Goal: Task Accomplishment & Management: Complete application form

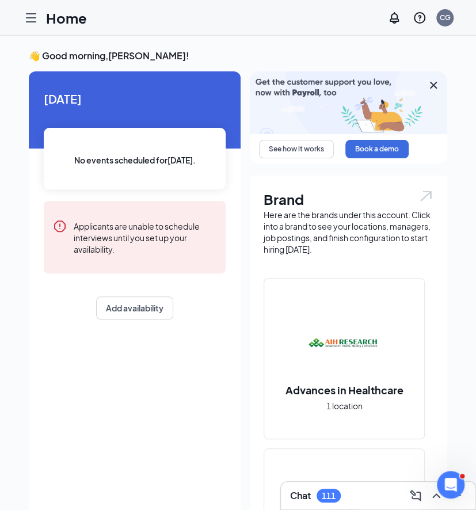
click at [30, 20] on icon "Hamburger" at bounding box center [31, 18] width 14 height 14
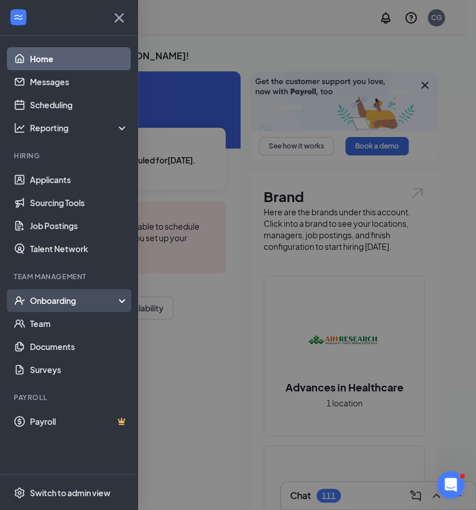
click at [78, 291] on div "Onboarding" at bounding box center [69, 300] width 138 height 23
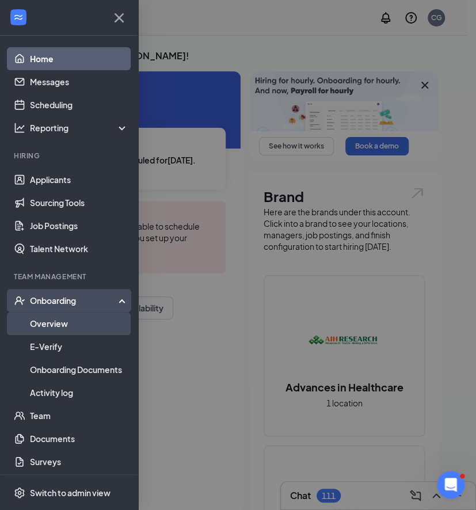
click at [56, 322] on link "Overview" at bounding box center [79, 323] width 98 height 23
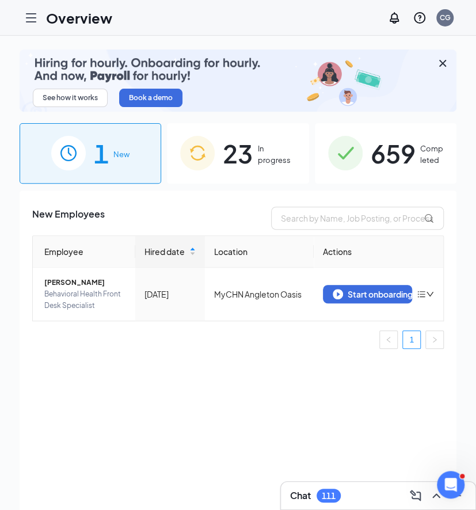
click at [248, 155] on span "23" at bounding box center [238, 154] width 30 height 40
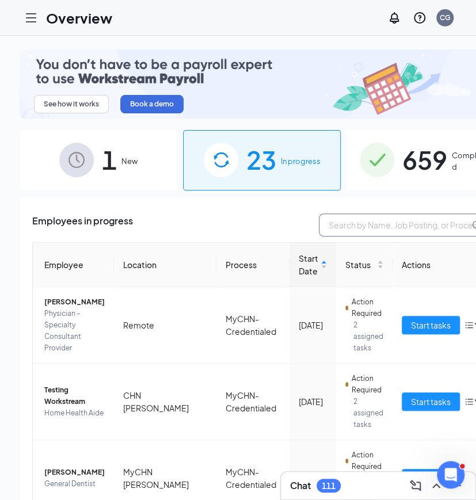
click at [325, 228] on input "text" at bounding box center [405, 225] width 173 height 23
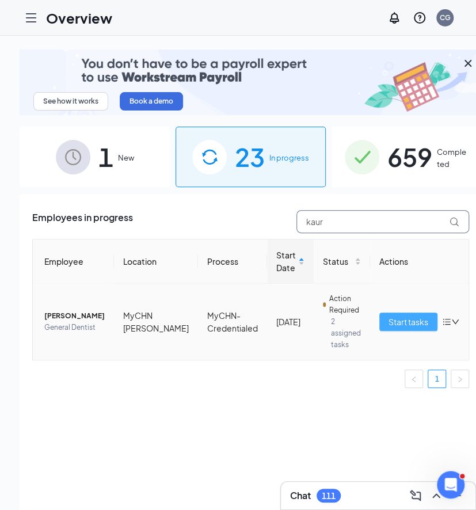
type input "kaur"
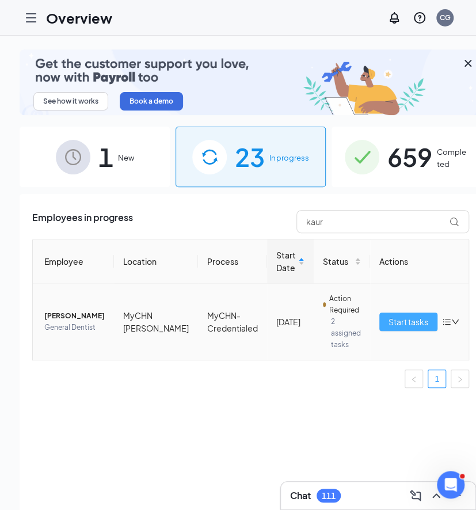
click at [389, 318] on span "Start tasks" at bounding box center [409, 322] width 40 height 13
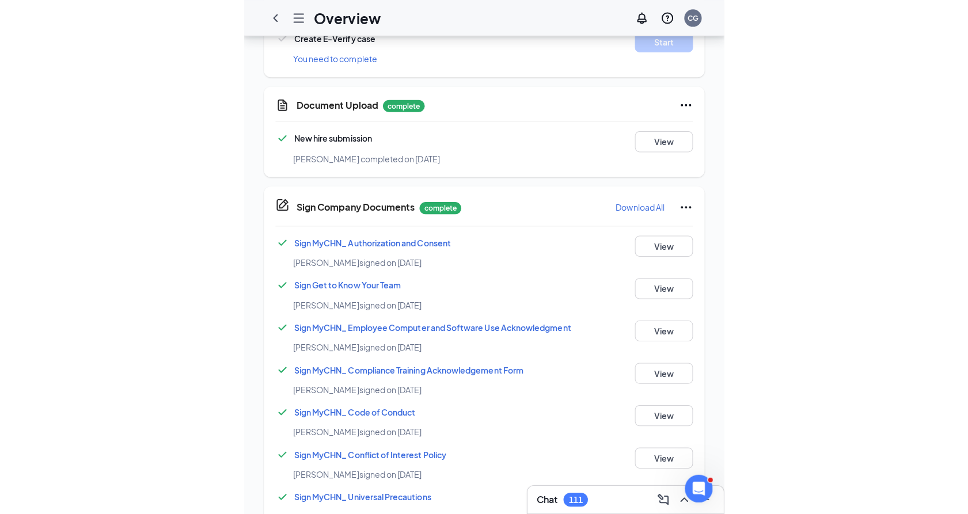
scroll to position [640, 0]
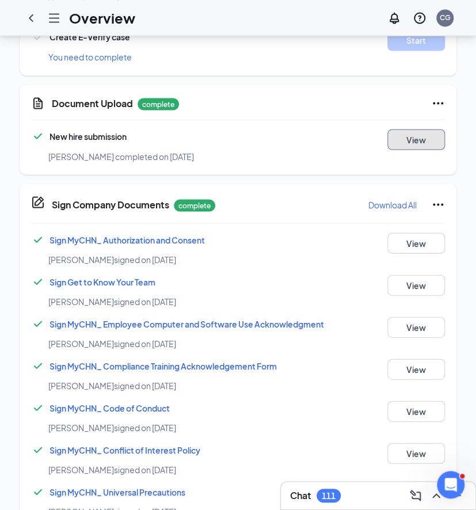
click at [427, 147] on button "View" at bounding box center [417, 139] width 58 height 21
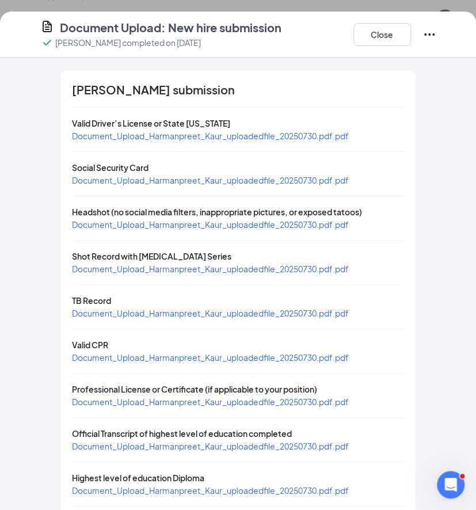
click at [88, 309] on span "Document_Upload_Harmanpreet_Kaur_uploadedfile_20250730.pdf.pdf" at bounding box center [210, 313] width 277 height 10
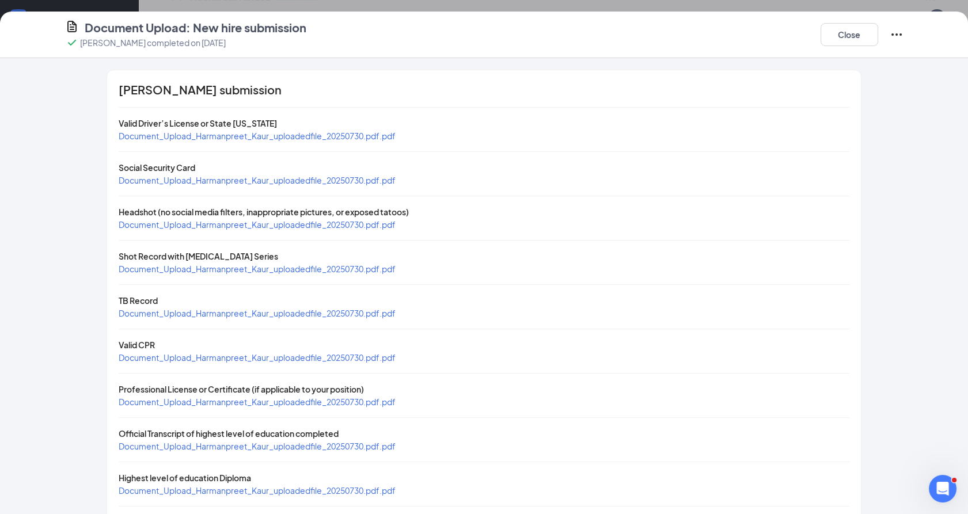
click at [485, 192] on div "[PERSON_NAME] submission Valid Driver’s License or State [US_STATE] Document_Up…" at bounding box center [483, 423] width 753 height 707
click at [191, 134] on span "Document_Upload_Harmanpreet_Kaur_uploadedfile_20250730.pdf.pdf" at bounding box center [257, 136] width 277 height 10
click at [485, 36] on button "Close" at bounding box center [850, 34] width 58 height 23
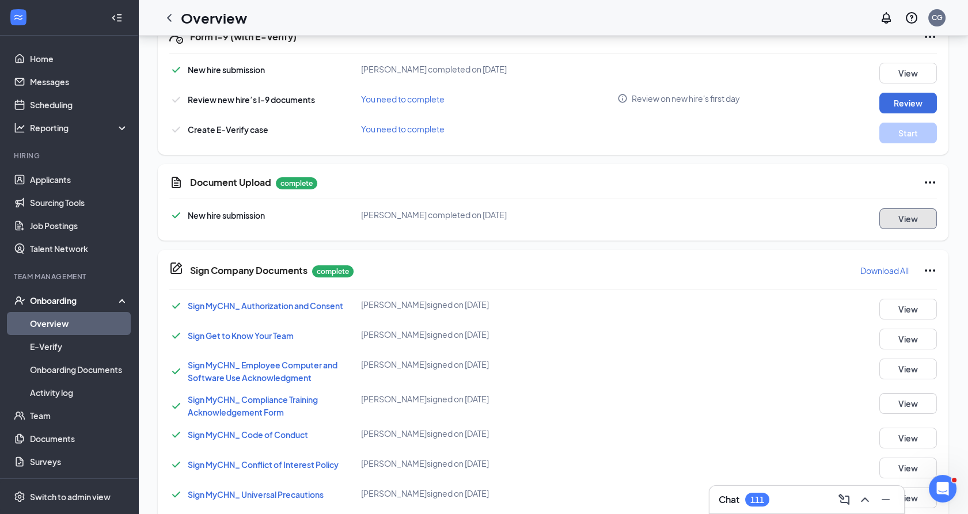
scroll to position [320, 0]
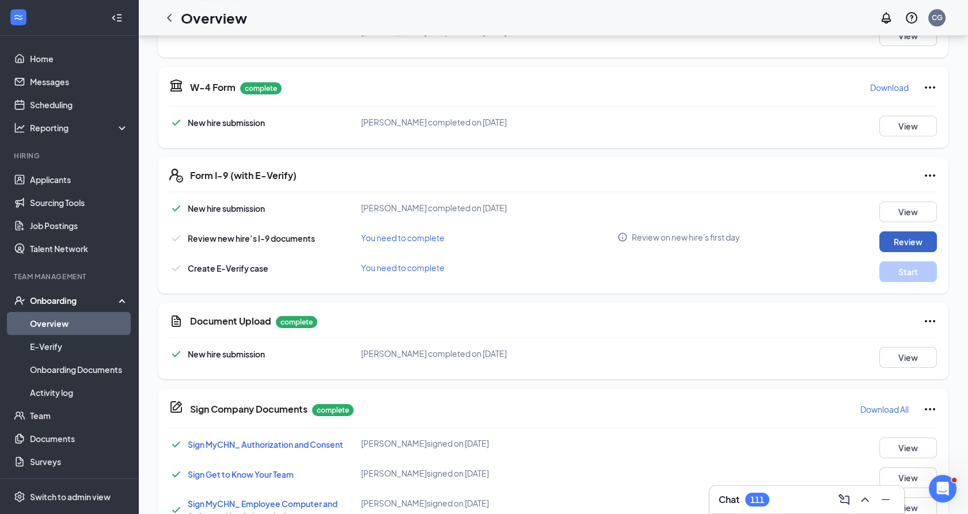
click at [485, 242] on button "Review" at bounding box center [908, 241] width 58 height 21
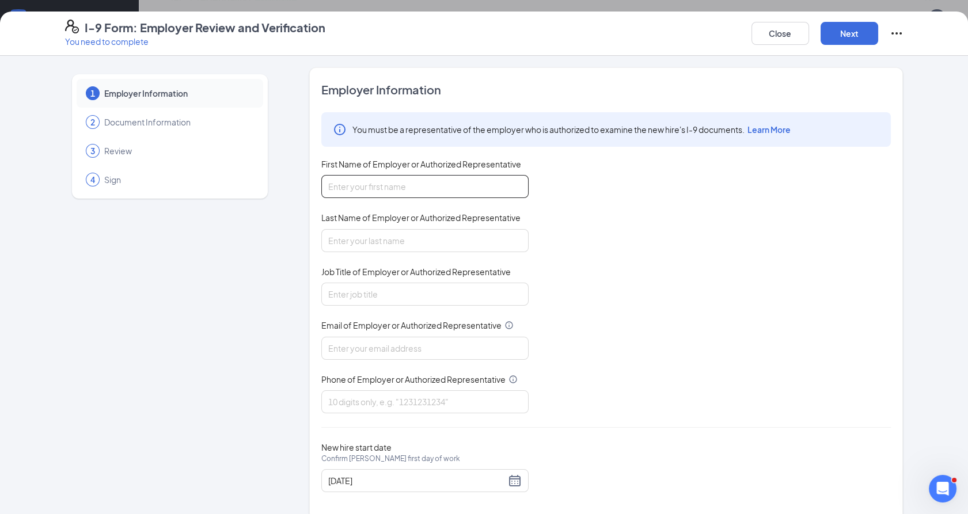
click at [365, 189] on input "First Name of Employer or Authorized Representative" at bounding box center [424, 186] width 207 height 23
type input "[PERSON_NAME]"
type input "[EMAIL_ADDRESS][DOMAIN_NAME]"
type input "2818241480"
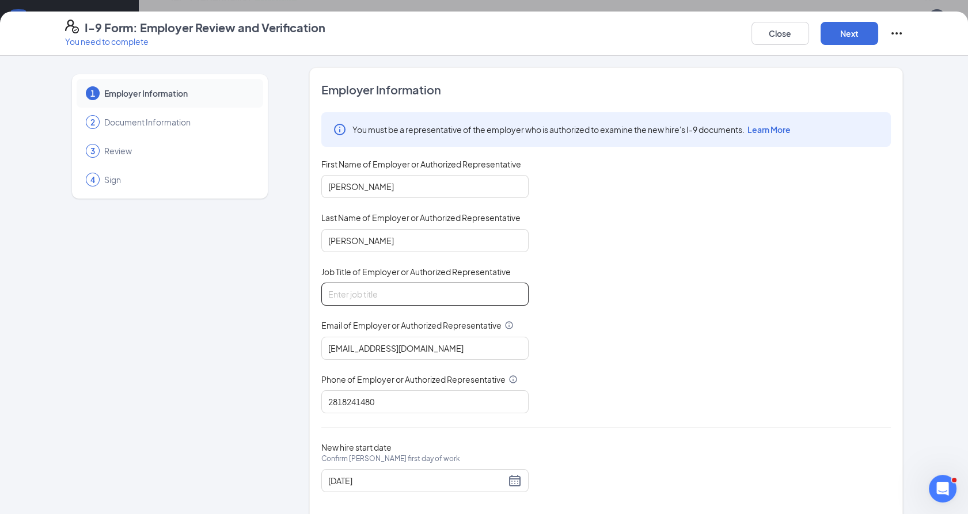
drag, startPoint x: 364, startPoint y: 291, endPoint x: 364, endPoint y: 298, distance: 6.9
click at [364, 291] on input "Job Title of Employer or Authorized Representative" at bounding box center [424, 294] width 207 height 23
type input "Human Resources Specialist"
click at [485, 480] on div "[DATE]" at bounding box center [424, 481] width 193 height 14
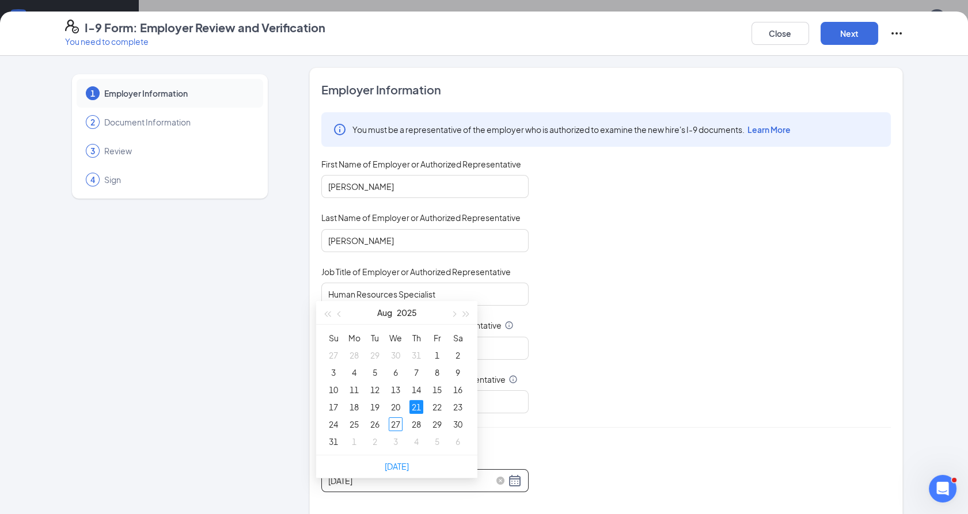
scroll to position [511, 0]
type input "[DATE]"
click at [392, 426] on div "27" at bounding box center [396, 424] width 14 height 14
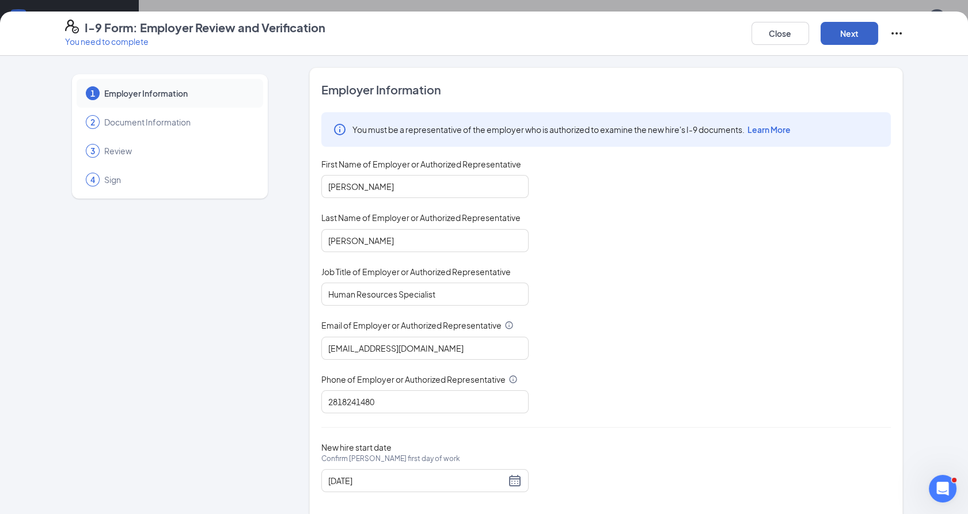
click at [485, 30] on button "Next" at bounding box center [850, 33] width 58 height 23
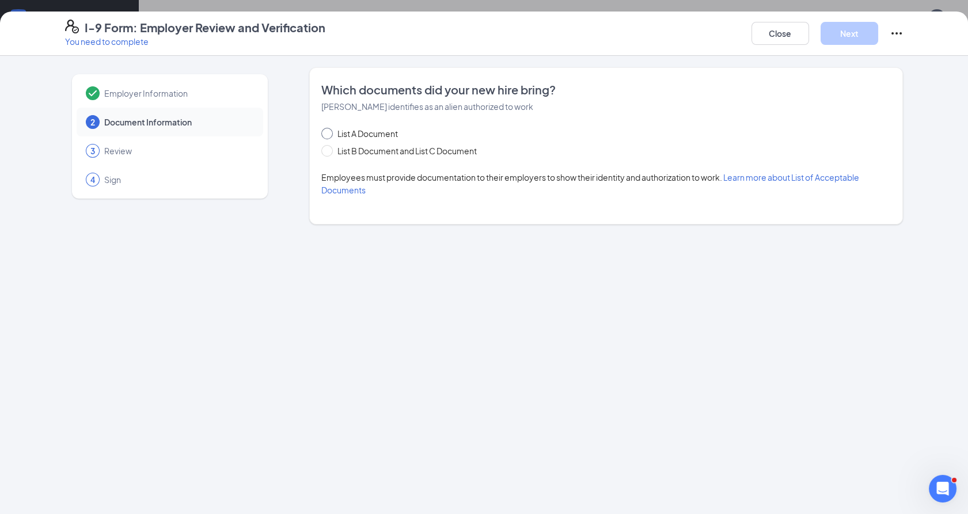
click at [350, 131] on span "List A Document" at bounding box center [368, 133] width 70 height 13
click at [329, 131] on input "List A Document" at bounding box center [325, 132] width 8 height 8
radio input "true"
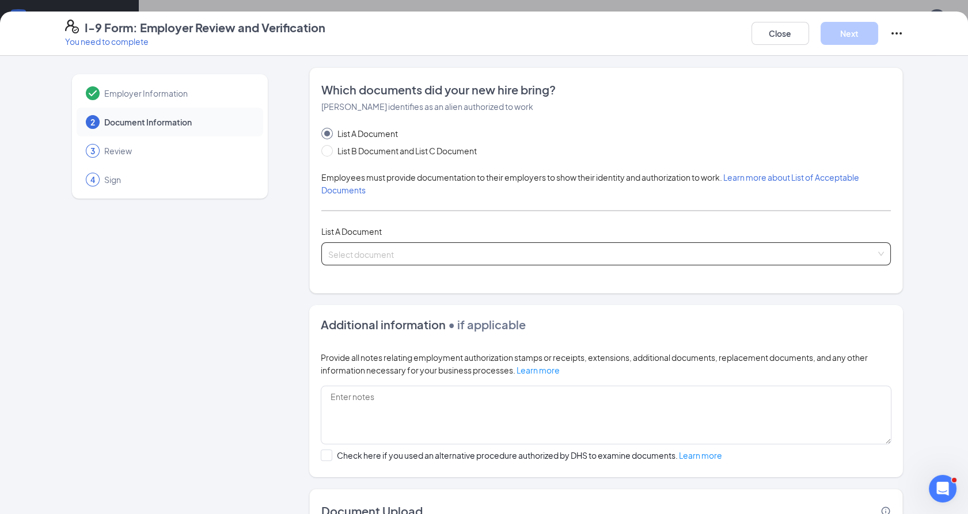
click at [348, 257] on input "search" at bounding box center [602, 251] width 548 height 17
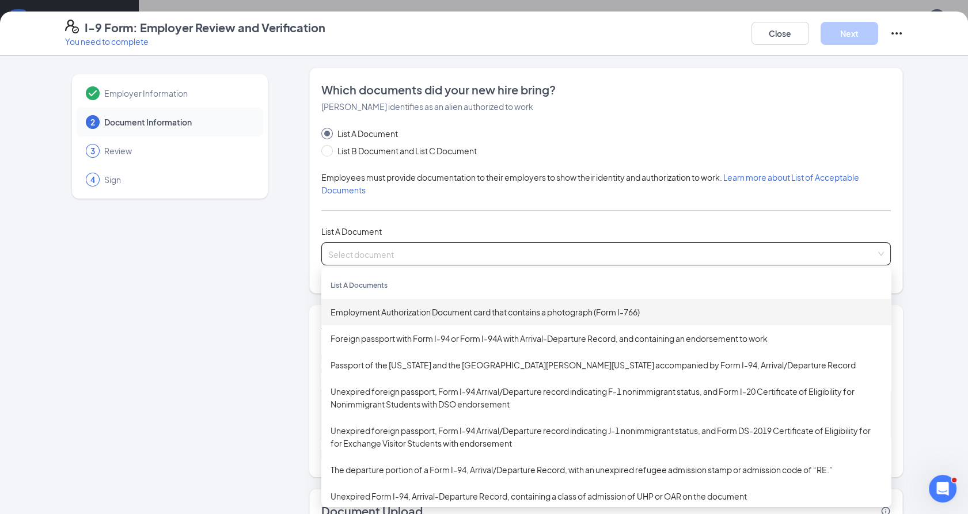
scroll to position [64, 0]
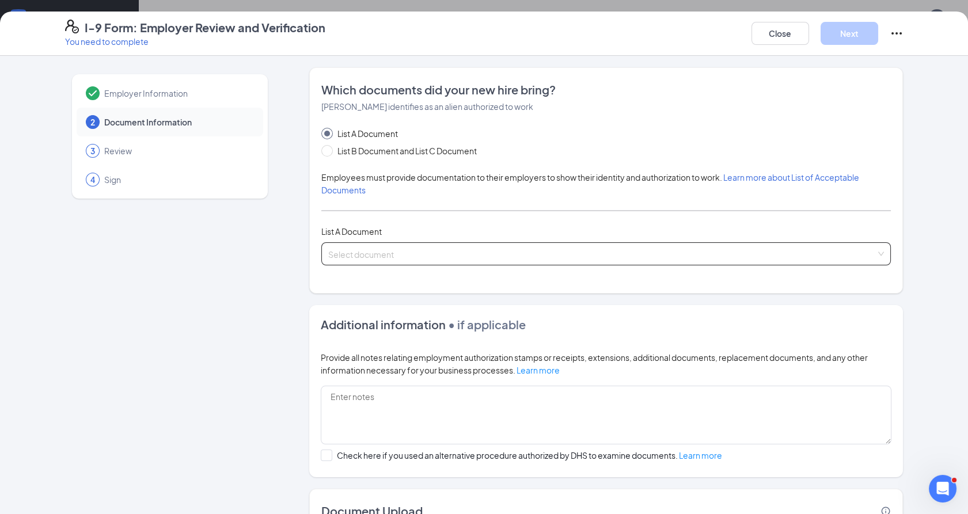
click at [458, 246] on input "search" at bounding box center [602, 251] width 548 height 17
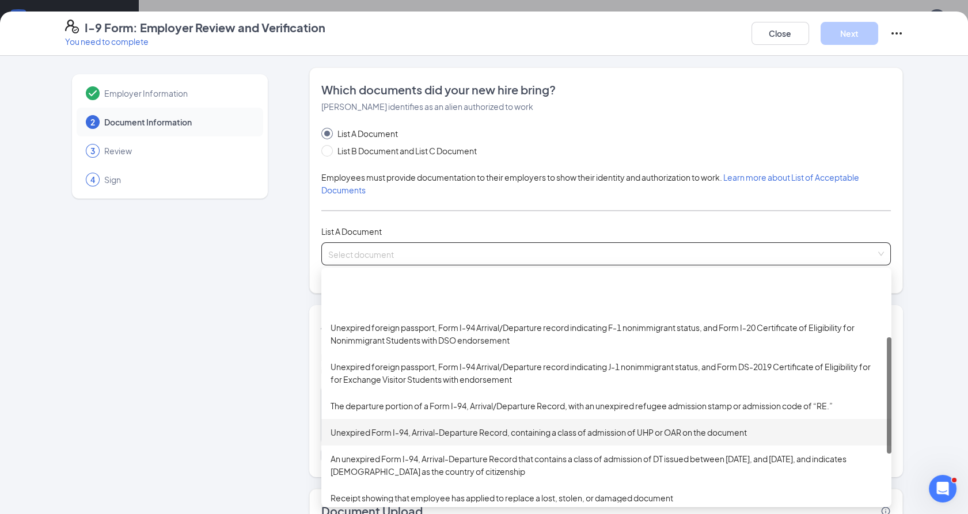
scroll to position [128, 0]
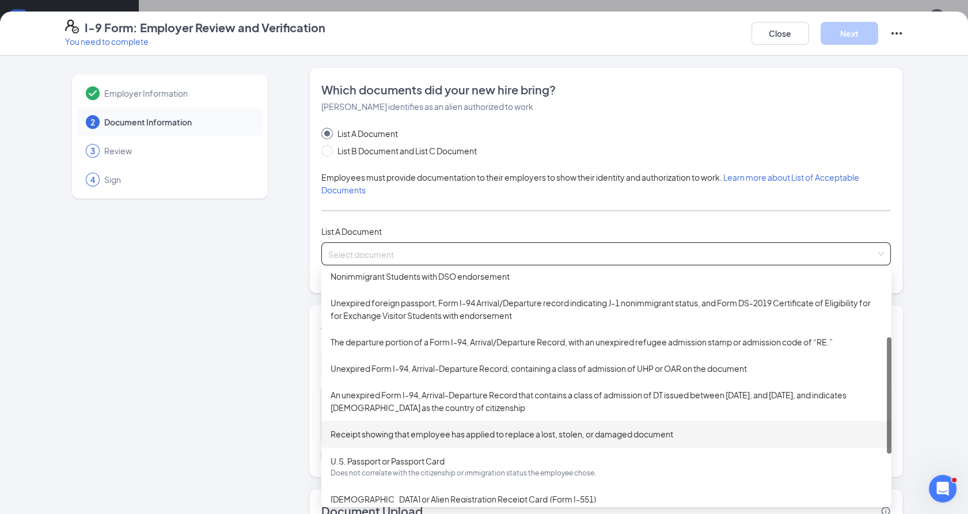
click at [485, 253] on input "search" at bounding box center [602, 251] width 548 height 17
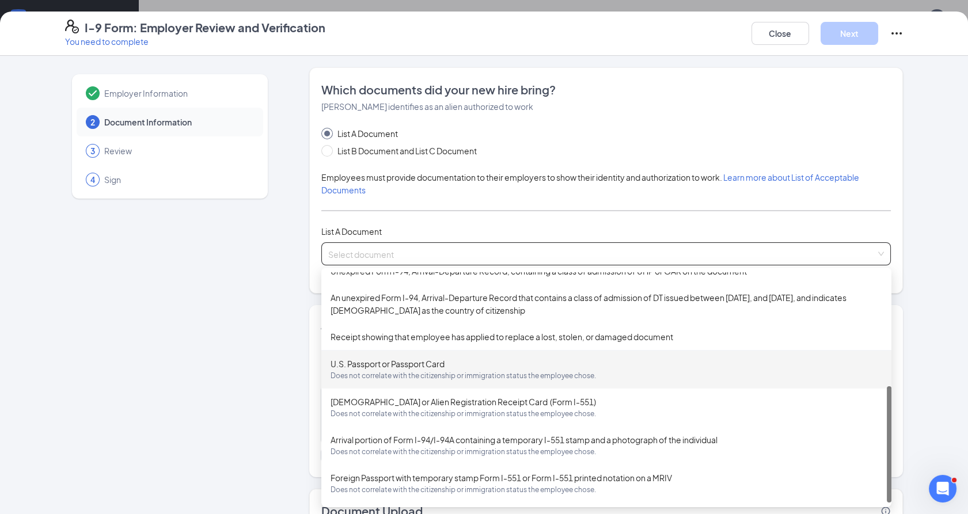
scroll to position [64, 0]
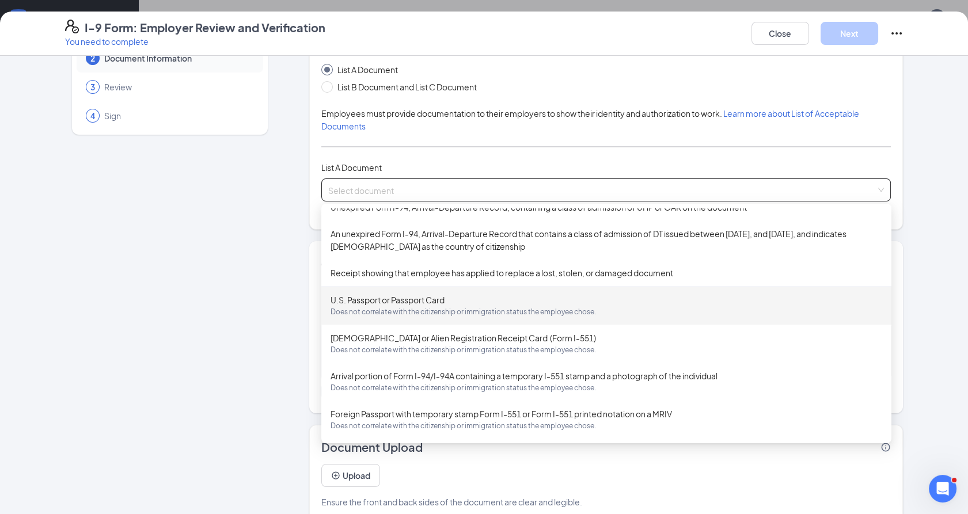
click at [431, 295] on div "U.S. Passport or Passport Card Does not correlate with the citizenship or immig…" at bounding box center [607, 306] width 552 height 24
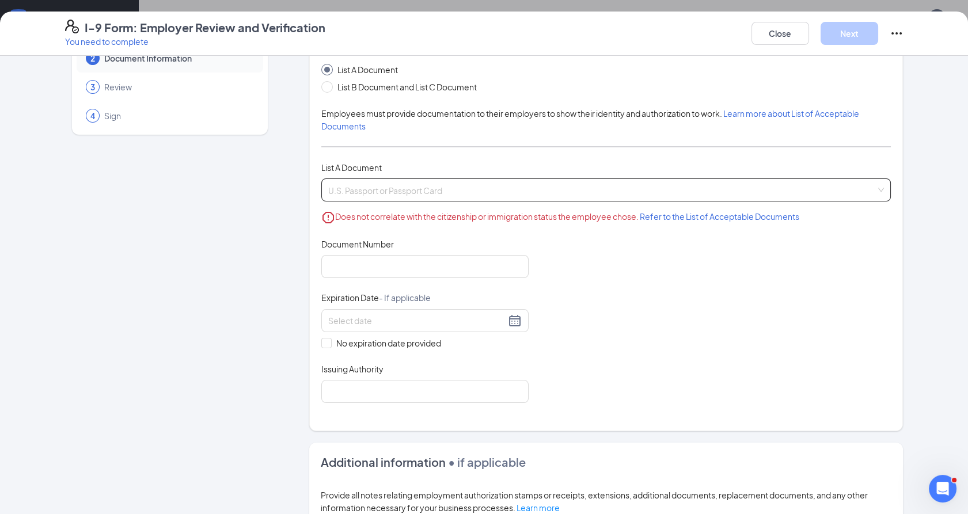
click at [485, 192] on span "U.S. Passport or Passport Card Does not correlate with the citizenship or immig…" at bounding box center [606, 190] width 556 height 22
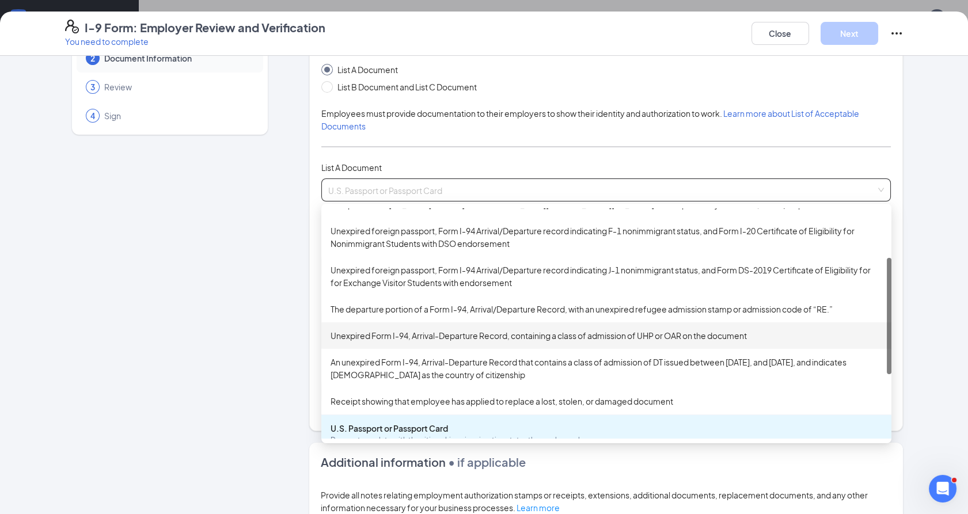
scroll to position [0, 0]
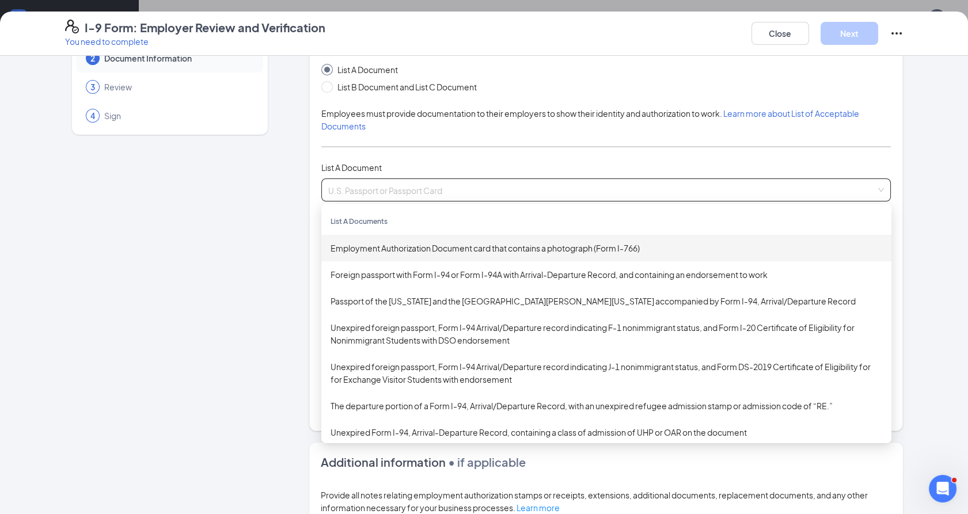
drag, startPoint x: 313, startPoint y: 89, endPoint x: 318, endPoint y: 93, distance: 6.6
click at [313, 89] on div "Which documents did your new hire bring? [PERSON_NAME] identifies as an alien a…" at bounding box center [606, 217] width 594 height 428
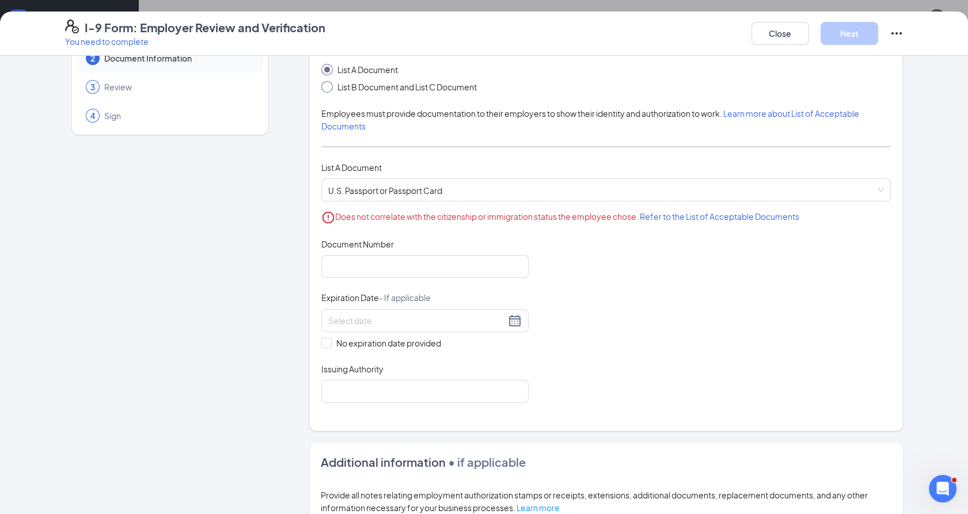
click at [324, 87] on span at bounding box center [327, 87] width 12 height 12
click at [322, 89] on input "List B Document and List C Document" at bounding box center [325, 85] width 8 height 8
radio input "true"
radio input "false"
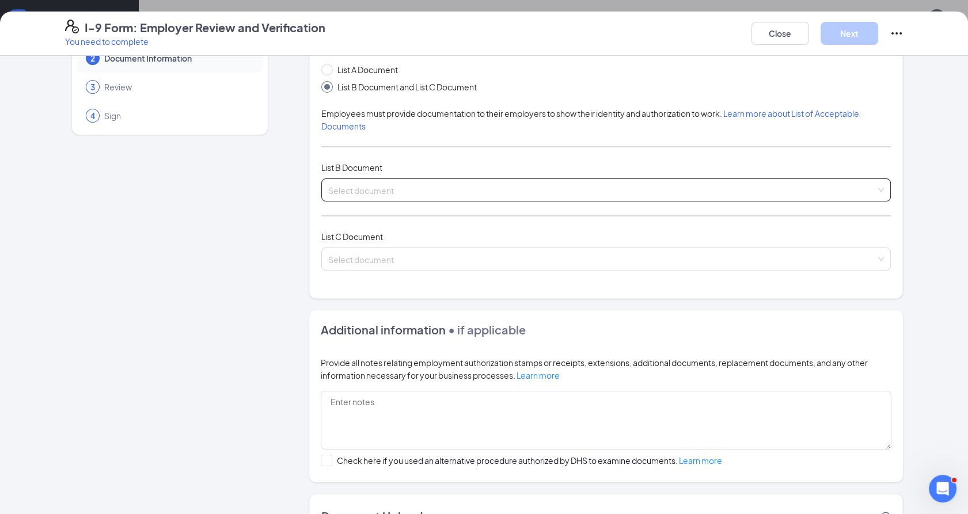
click at [361, 190] on input "search" at bounding box center [602, 187] width 548 height 17
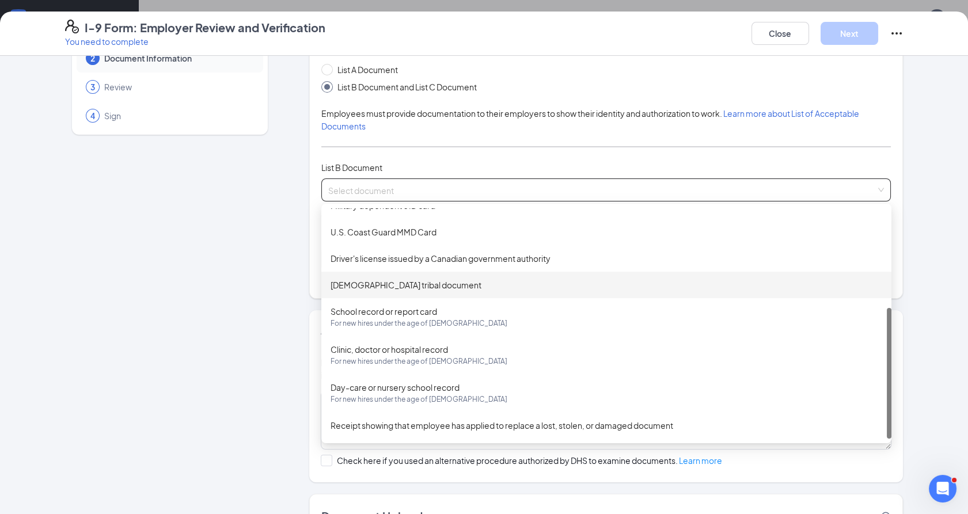
scroll to position [128, 0]
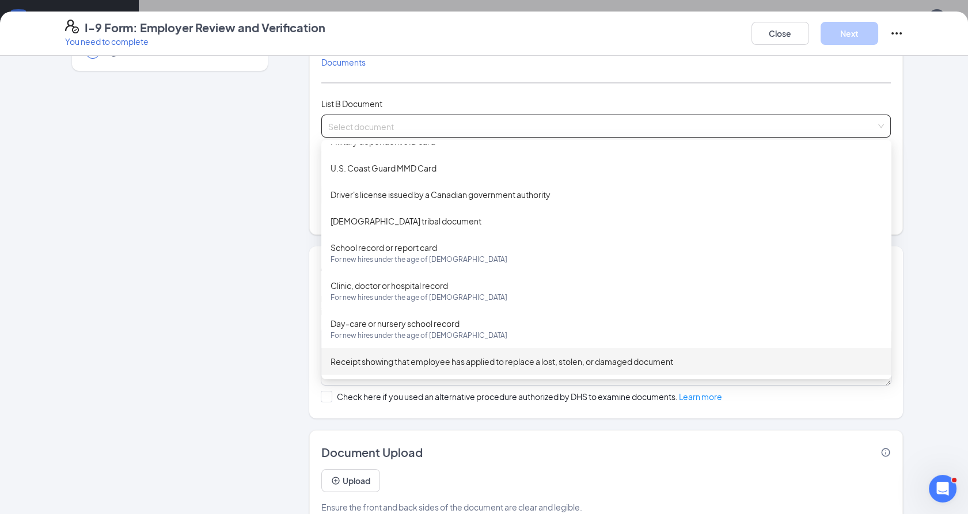
click at [485, 368] on div "Receipt showing that employee has applied to replace a lost, stolen, or damaged…" at bounding box center [606, 361] width 570 height 26
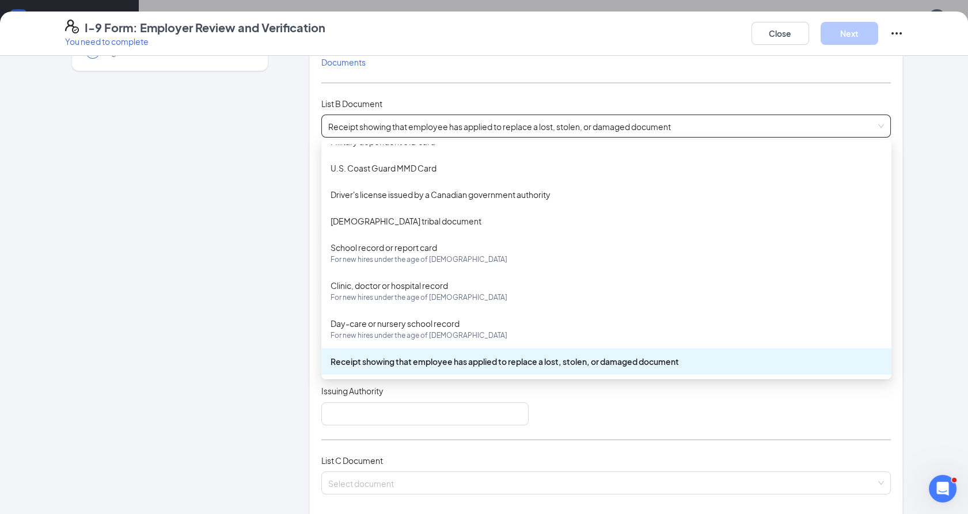
click at [485, 368] on div "List A Document List B Document and List C Document Employees must provide docu…" at bounding box center [605, 253] width 569 height 509
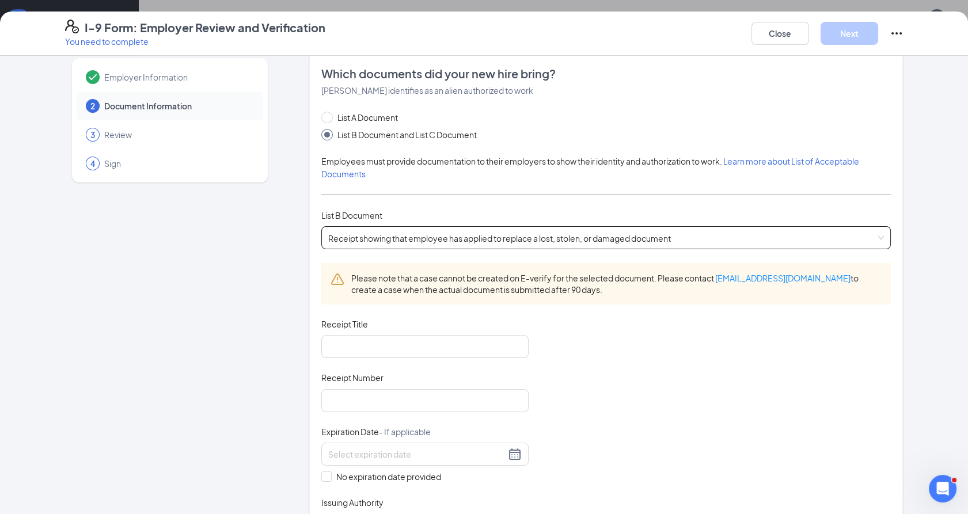
scroll to position [0, 0]
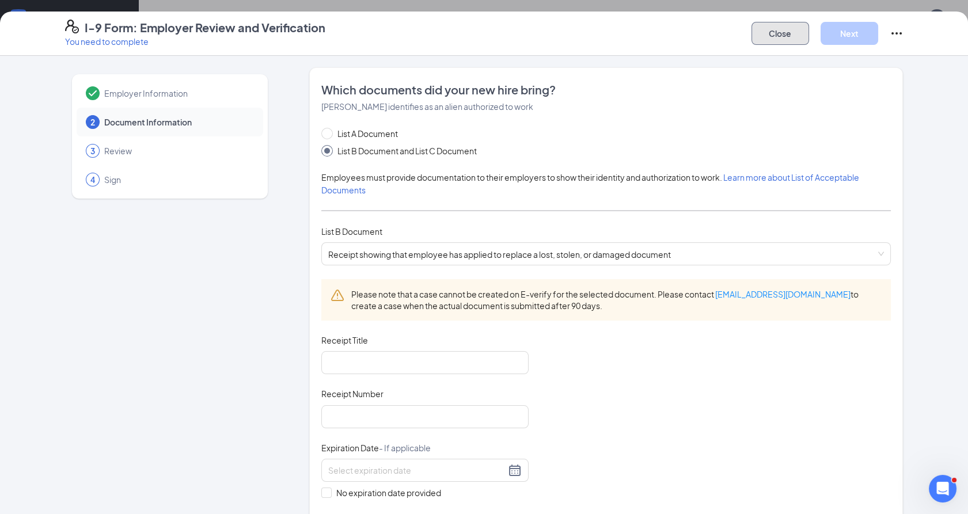
click at [485, 33] on button "Close" at bounding box center [780, 33] width 58 height 23
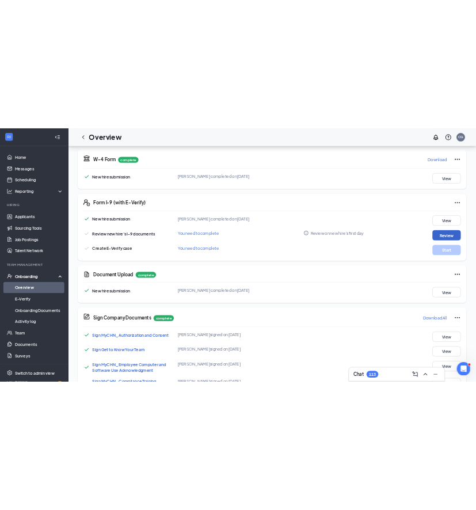
scroll to position [383, 0]
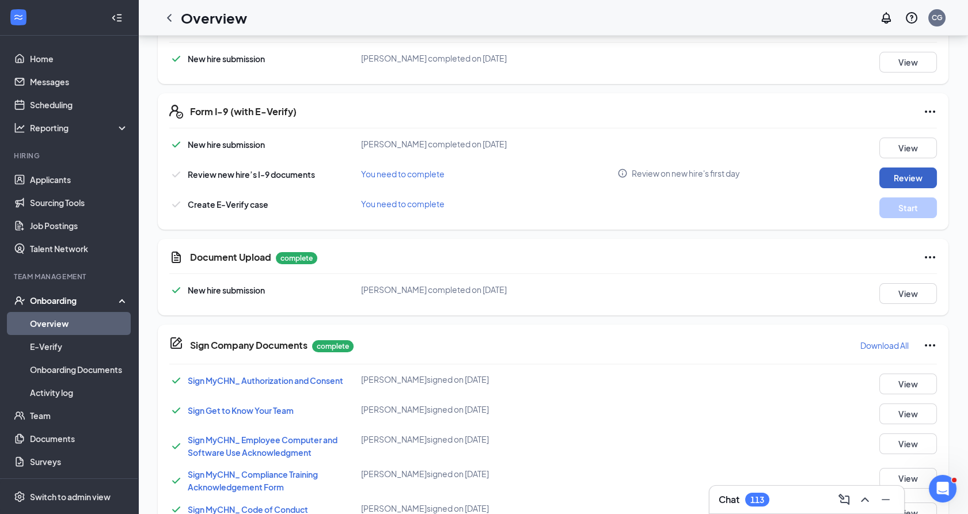
click at [485, 170] on button "Review" at bounding box center [908, 178] width 58 height 21
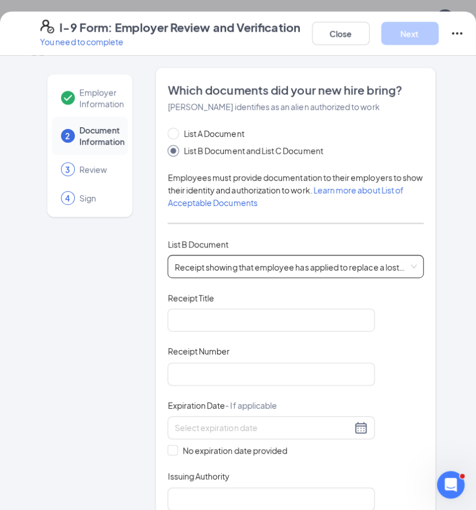
click at [259, 272] on span "Receipt showing that employee has applied to replace a lost, stolen, or damaged…" at bounding box center [295, 267] width 242 height 22
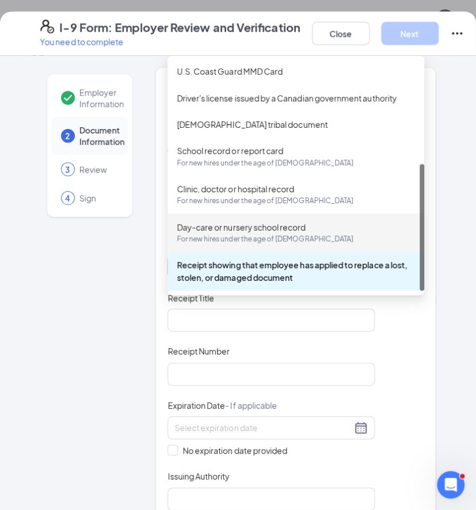
click at [64, 373] on div "Employer Information 2 Document Information 3 Review 4 Sign" at bounding box center [89, 503] width 99 height 872
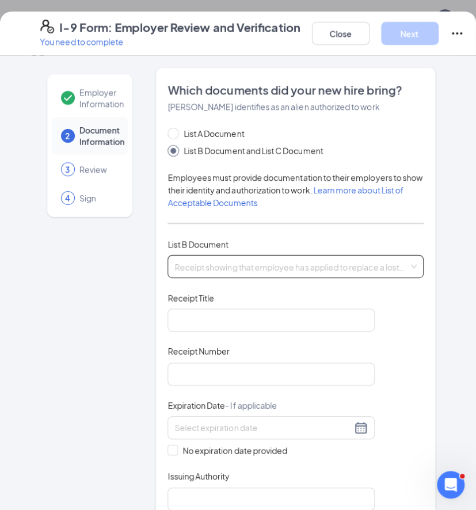
click at [207, 264] on span "Receipt showing that employee has applied to replace a lost, stolen, or damaged…" at bounding box center [295, 267] width 242 height 22
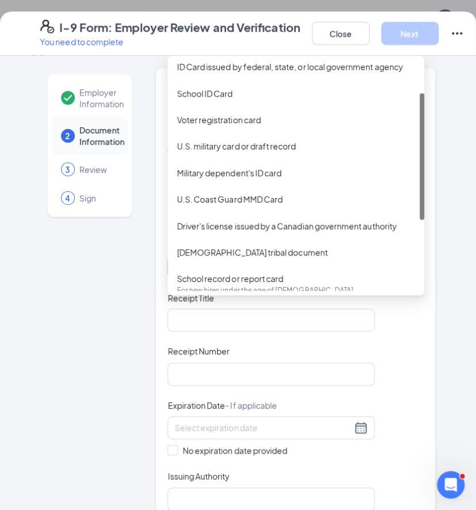
scroll to position [0, 0]
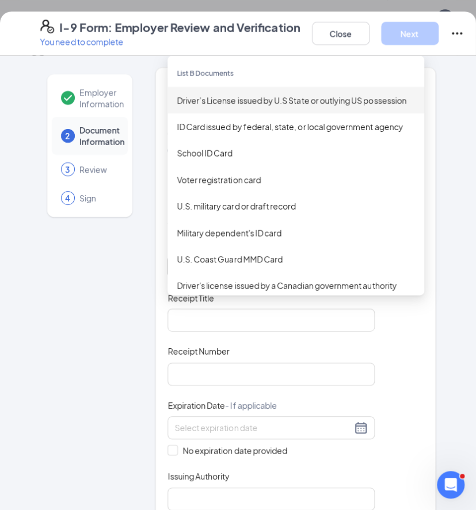
click at [309, 98] on div "Driver’s License issued by U.S State or outlying US possession" at bounding box center [296, 100] width 238 height 13
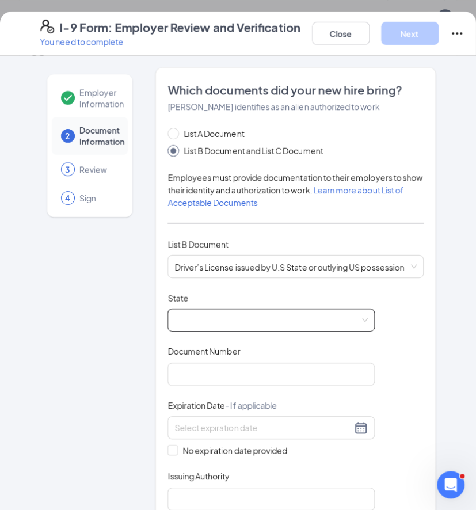
click at [265, 315] on span at bounding box center [270, 320] width 193 height 22
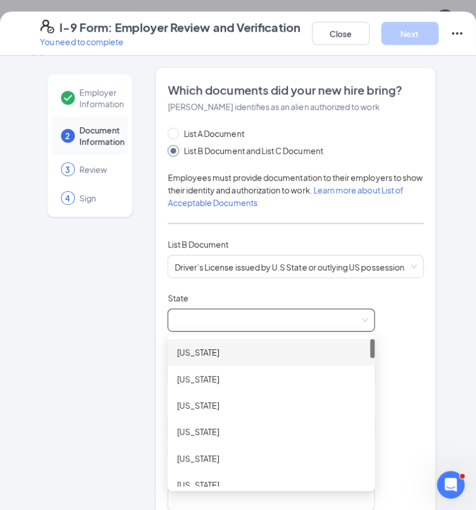
click at [249, 318] on span at bounding box center [270, 320] width 193 height 22
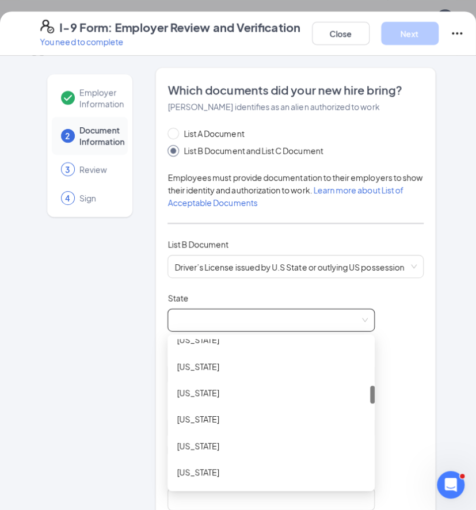
scroll to position [704, 0]
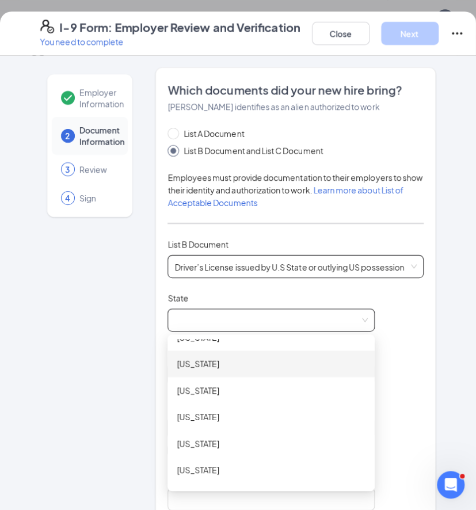
click at [340, 273] on span "Driver’s License issued by U.S State or outlying US possession" at bounding box center [295, 267] width 242 height 22
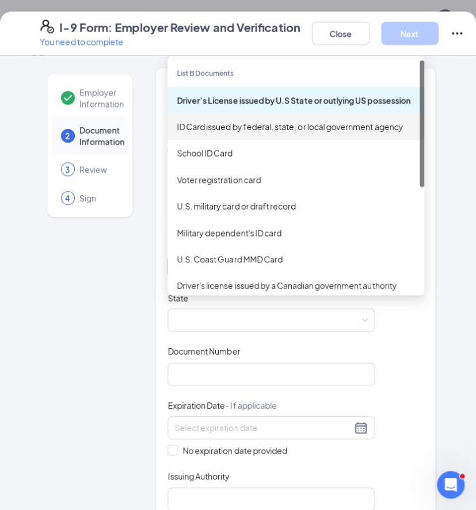
click at [267, 132] on div "ID Card issued by federal, state, or local government agency" at bounding box center [296, 126] width 238 height 13
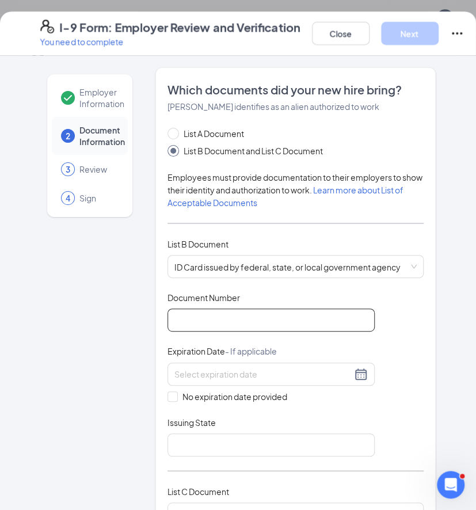
click at [257, 318] on input "Document Number" at bounding box center [271, 320] width 207 height 23
type input "SA0122700"
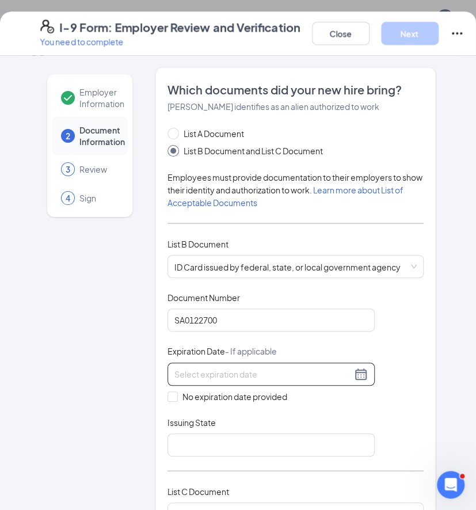
click at [231, 374] on input at bounding box center [262, 374] width 177 height 13
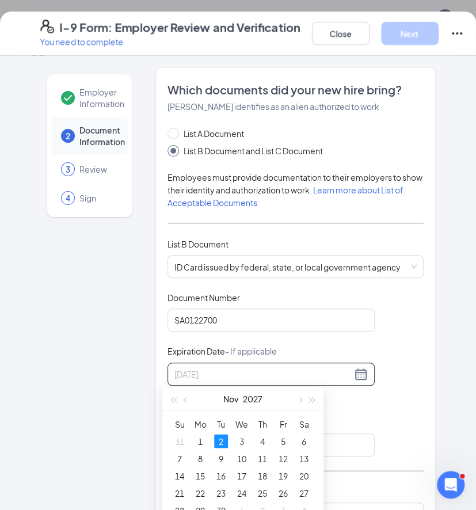
click at [222, 439] on div "2" at bounding box center [221, 441] width 14 height 14
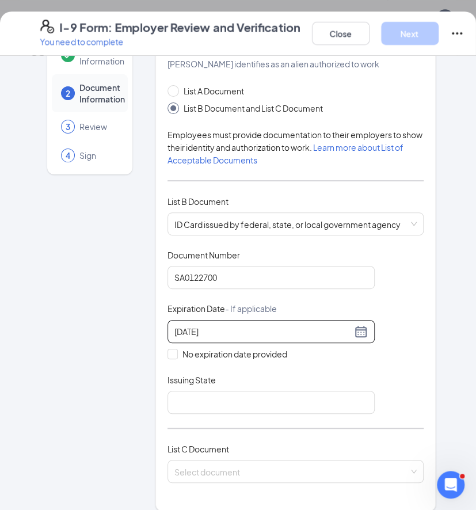
scroll to position [64, 0]
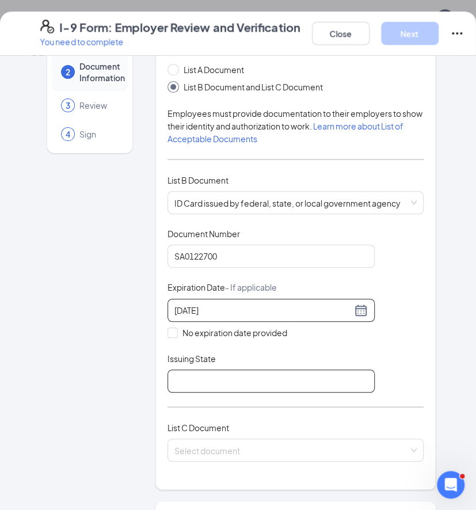
type input "[DATE]"
click at [244, 380] on input "Issuing State" at bounding box center [271, 381] width 207 height 23
drag, startPoint x: 259, startPoint y: 382, endPoint x: 157, endPoint y: 388, distance: 102.1
click at [157, 388] on div "Which documents did your new hire bring? [PERSON_NAME] identifies as an alien a…" at bounding box center [295, 246] width 280 height 487
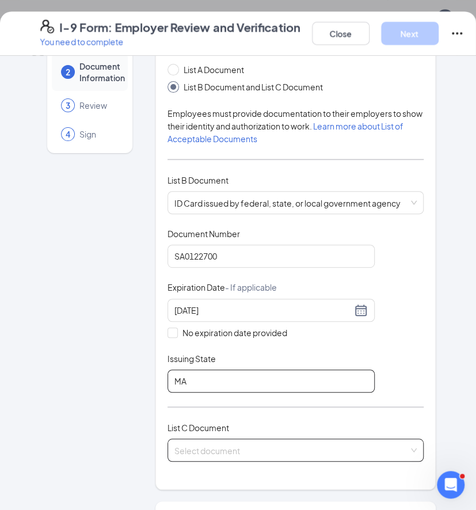
type input "MA"
click at [210, 445] on input "search" at bounding box center [291, 447] width 234 height 17
click at [304, 445] on input "search" at bounding box center [291, 447] width 234 height 17
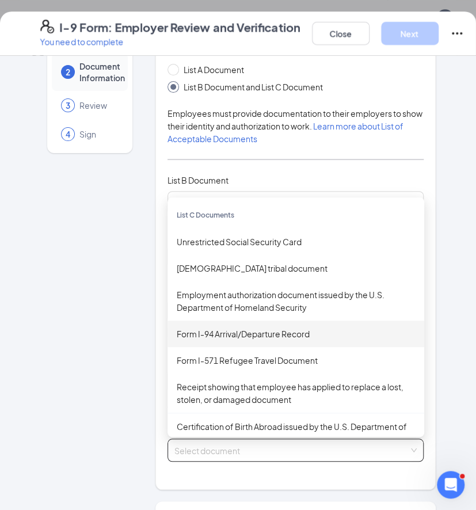
click at [253, 328] on div "Form I-94 Arrival/Departure Record" at bounding box center [296, 334] width 238 height 13
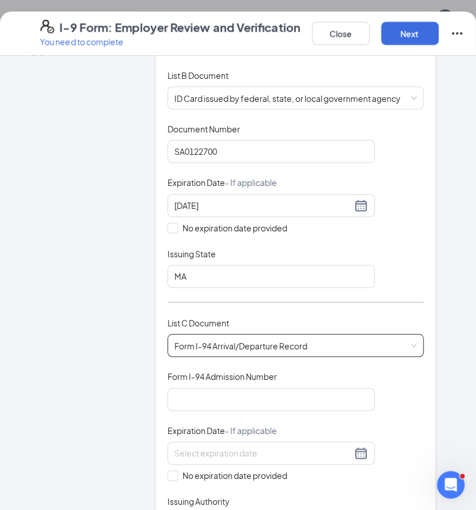
scroll to position [192, 0]
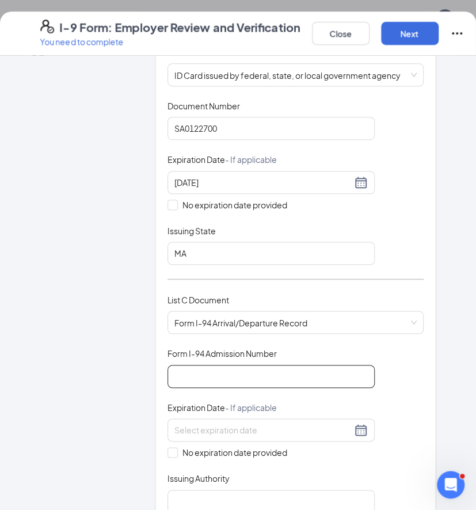
click at [217, 381] on input "Form I-94 Admission Number" at bounding box center [271, 376] width 207 height 23
type input "623989960A2"
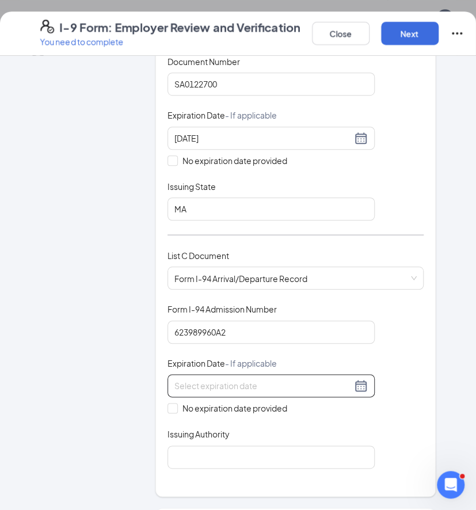
scroll to position [256, 0]
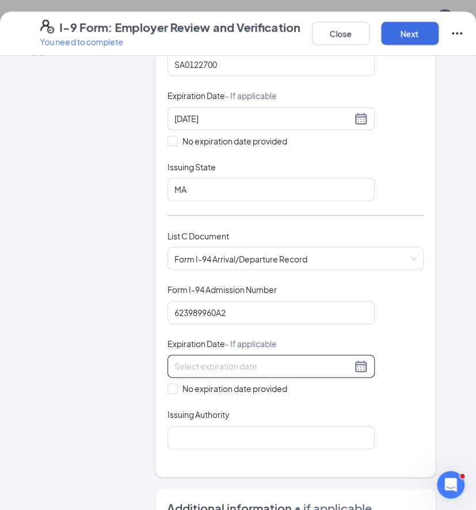
click at [208, 360] on input at bounding box center [262, 366] width 177 height 13
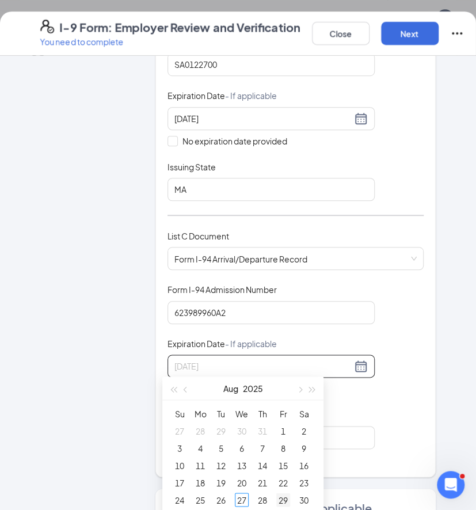
scroll to position [447, 0]
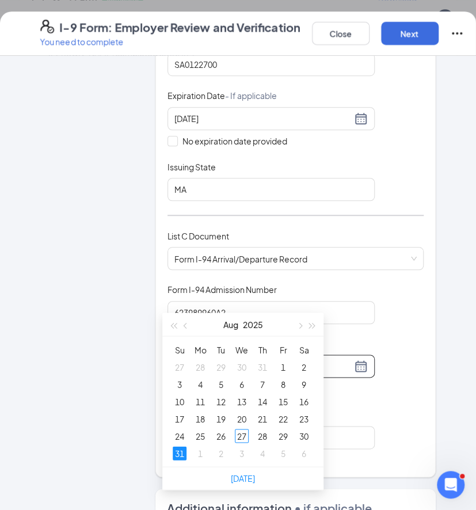
click at [180, 453] on div "31" at bounding box center [180, 453] width 14 height 14
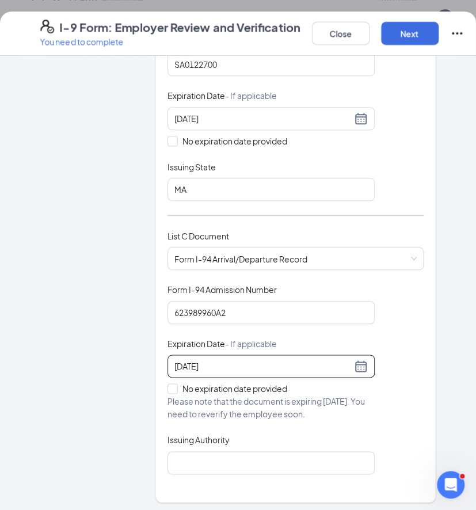
type input "[DATE]"
click at [226, 362] on input "[DATE]" at bounding box center [262, 366] width 177 height 13
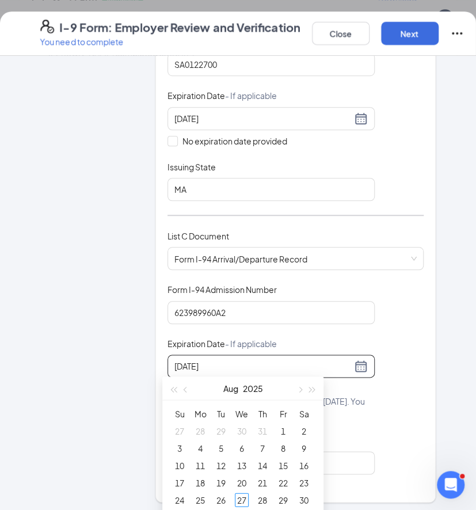
drag, startPoint x: 219, startPoint y: 362, endPoint x: 117, endPoint y: 374, distance: 102.6
click at [117, 374] on div "Employer Information 2 Document Information 3 Review 4 Sign Which documents did…" at bounding box center [238, 323] width 396 height 1022
type input "[DATE]"
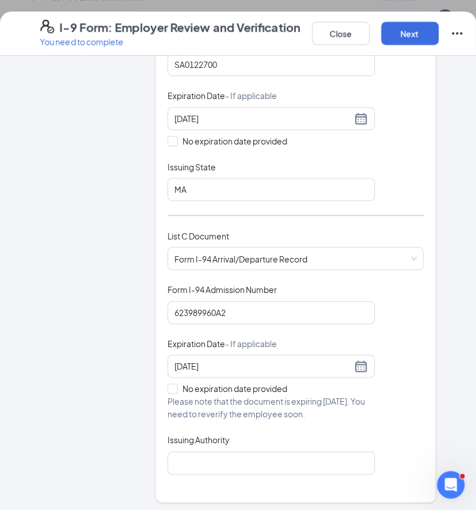
drag, startPoint x: 378, startPoint y: 314, endPoint x: 411, endPoint y: 307, distance: 33.5
click at [378, 314] on div "Document Title Form I-94 Arrival/Departure Record Form I-94 Admission Number 62…" at bounding box center [296, 379] width 256 height 190
click at [168, 386] on input "No expiration date provided" at bounding box center [172, 387] width 8 height 8
checkbox input "true"
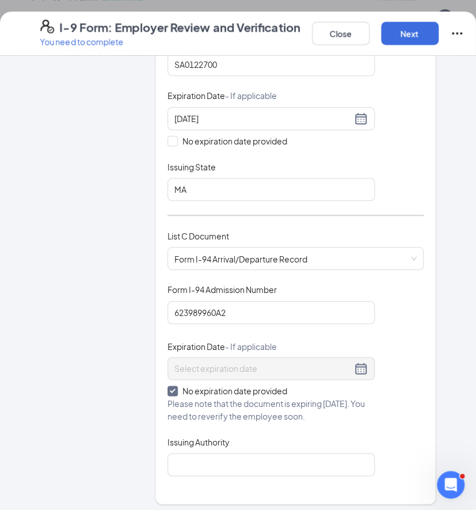
click at [389, 405] on div "Document Title Form I-94 Arrival/Departure Record Form I-94 Admission Number 62…" at bounding box center [296, 380] width 256 height 192
click at [337, 466] on input "Issuing Authority" at bounding box center [271, 464] width 207 height 23
click at [229, 467] on div "Which documents did your new hire bring? [PERSON_NAME] identifies as an alien a…" at bounding box center [295, 158] width 280 height 693
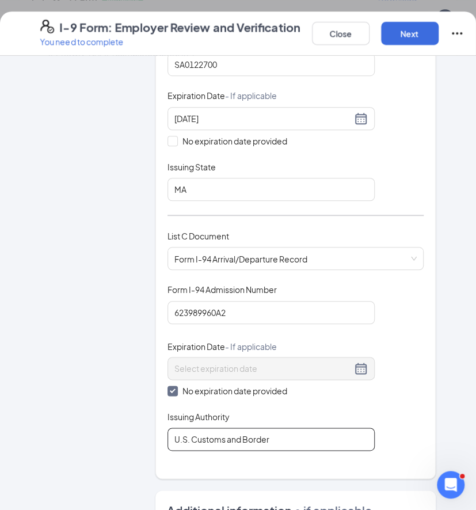
click at [309, 435] on input "U.S. Customs and Border" at bounding box center [271, 439] width 207 height 23
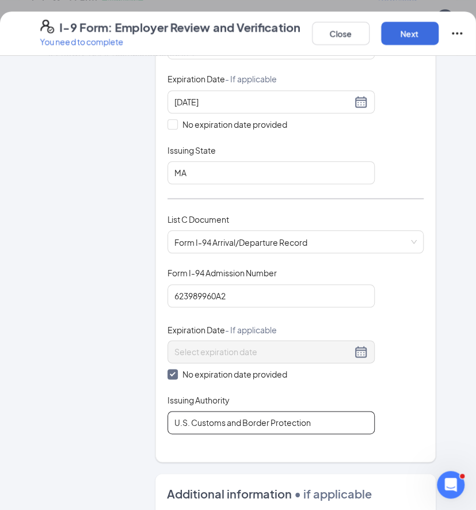
scroll to position [320, 0]
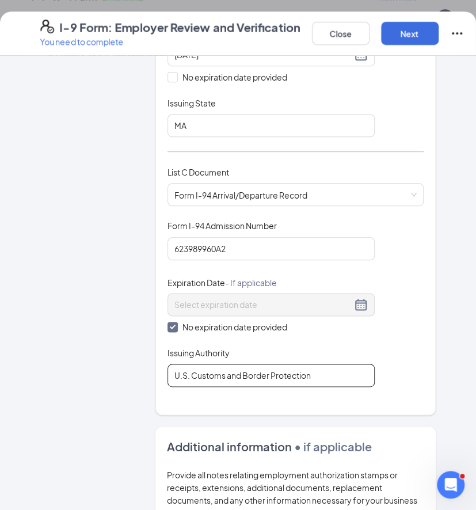
type input "U.S. Customs and Border Protection"
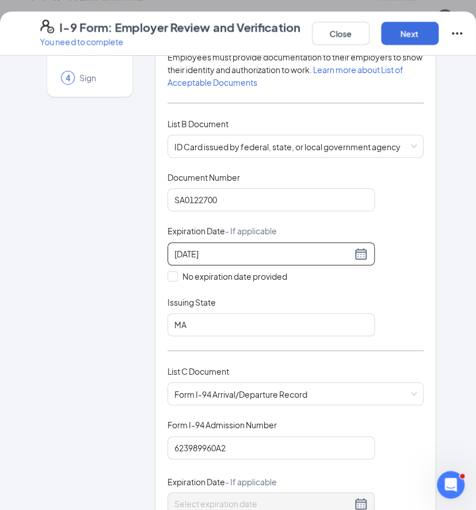
scroll to position [128, 0]
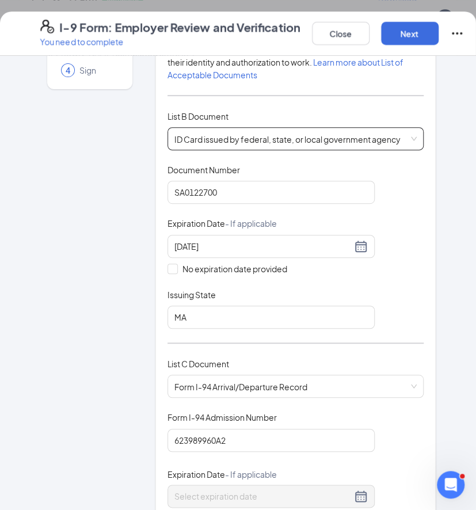
click at [411, 137] on span "ID Card issued by federal, state, or local government agency" at bounding box center [295, 139] width 242 height 22
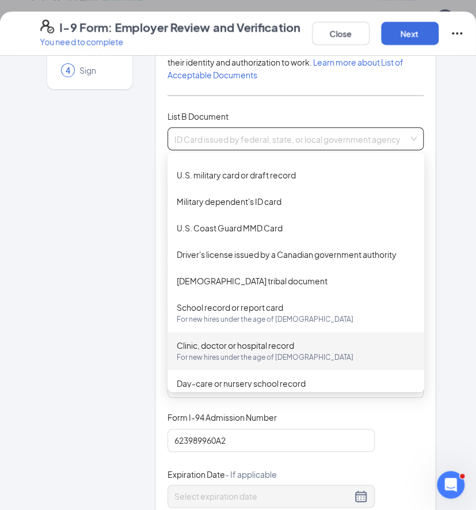
click at [104, 302] on div "Employer Information 2 Document Information 3 Review 4 Sign" at bounding box center [89, 439] width 99 height 998
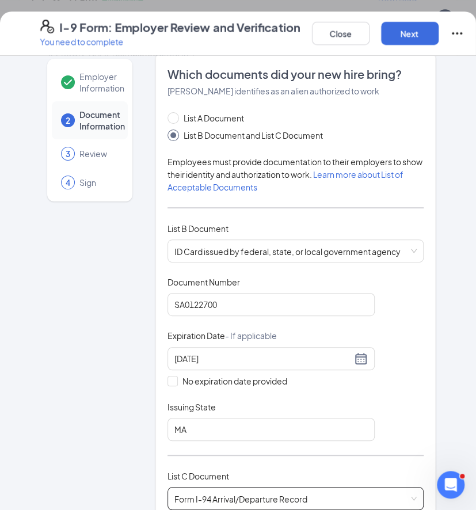
scroll to position [0, 0]
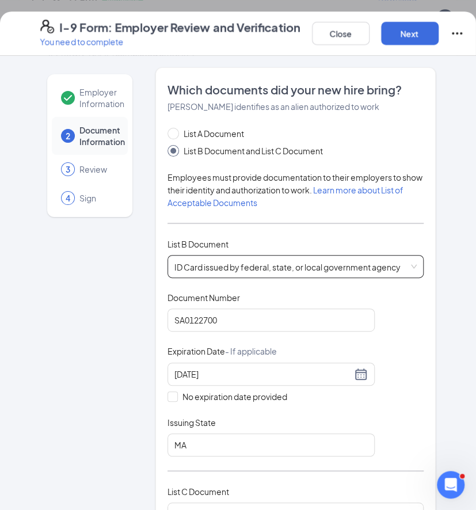
click at [402, 268] on span "ID Card issued by federal, state, or local government agency" at bounding box center [295, 267] width 242 height 22
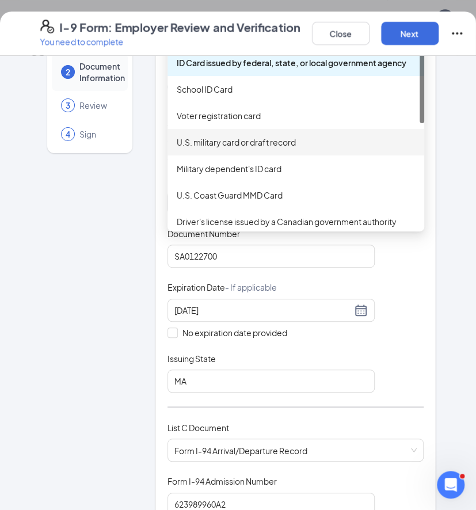
click at [448, 105] on div "Employer Information 2 Document Information 3 Review 4 Sign Which documents did…" at bounding box center [238, 502] width 442 height 998
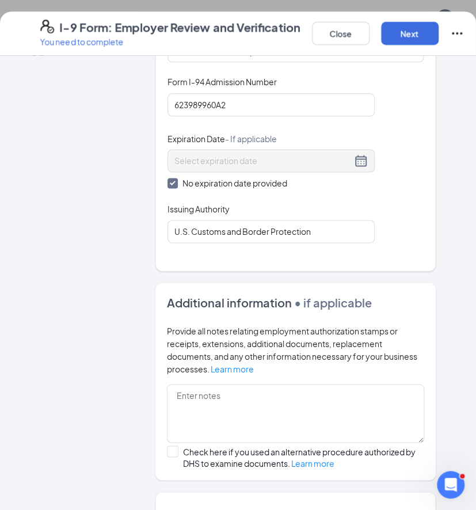
scroll to position [563, 0]
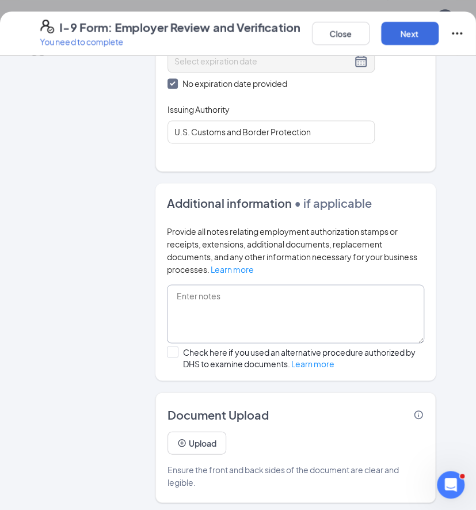
drag, startPoint x: 174, startPoint y: 318, endPoint x: 447, endPoint y: 263, distance: 278.9
click at [339, 303] on textarea at bounding box center [295, 313] width 257 height 59
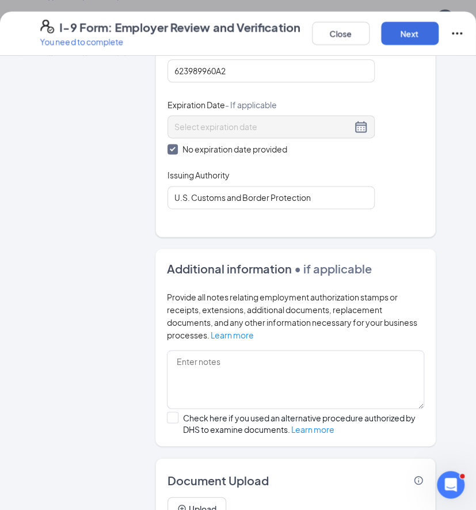
scroll to position [499, 0]
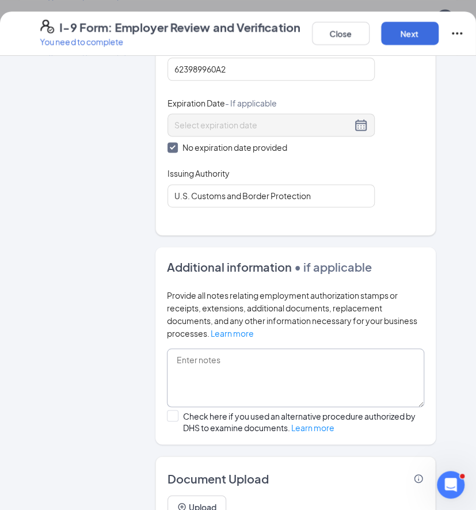
click at [269, 372] on textarea at bounding box center [295, 377] width 257 height 59
click at [234, 371] on textarea at bounding box center [295, 377] width 257 height 59
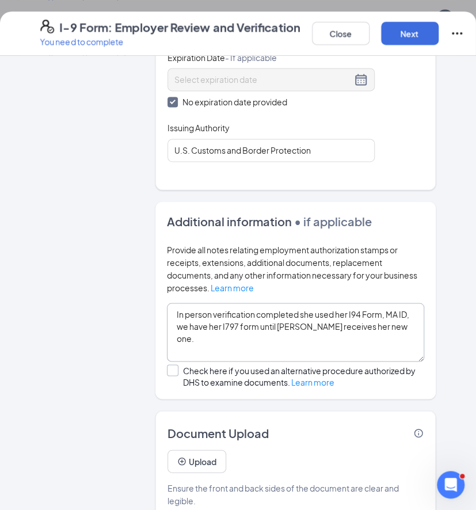
scroll to position [563, 0]
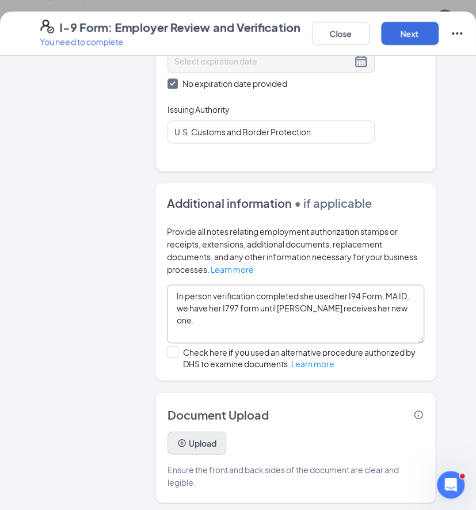
type textarea "In person verification completed she used her I94 Form, MA ID, we have her I797…"
click at [196, 446] on button "Upload" at bounding box center [197, 442] width 59 height 23
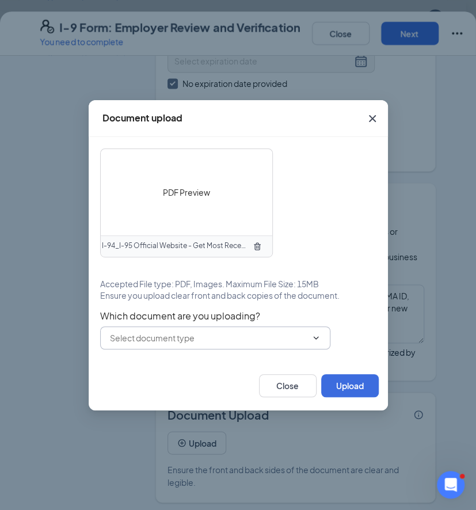
click at [170, 338] on input "text" at bounding box center [208, 338] width 197 height 13
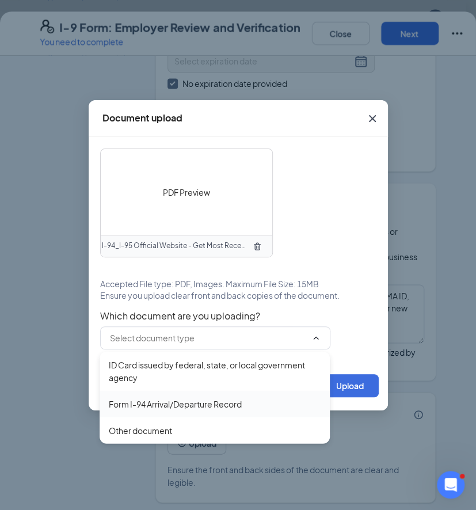
click at [192, 406] on div "Form I-94 Arrival/Departure Record" at bounding box center [175, 403] width 133 height 13
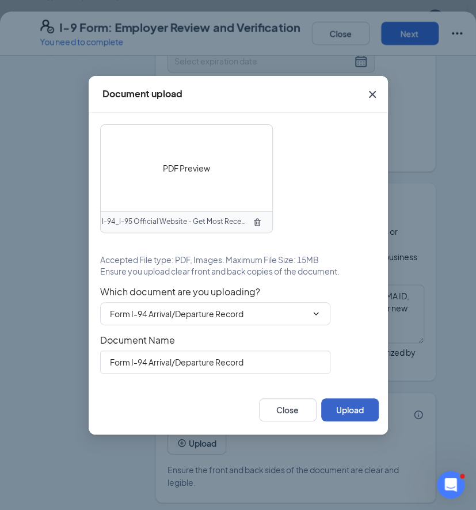
click at [361, 412] on button "Upload" at bounding box center [350, 409] width 58 height 23
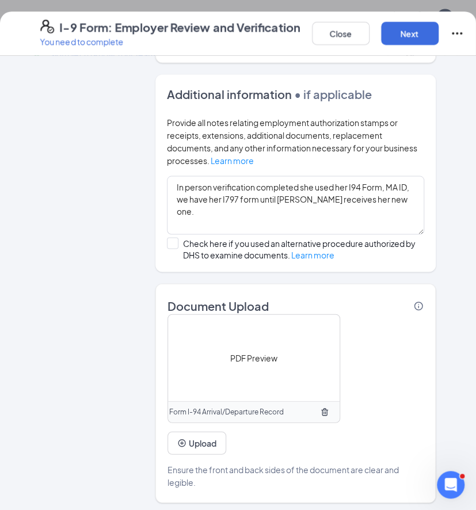
scroll to position [895, 0]
drag, startPoint x: 198, startPoint y: 435, endPoint x: 469, endPoint y: 310, distance: 299.4
click at [198, 435] on button "Upload" at bounding box center [197, 442] width 59 height 23
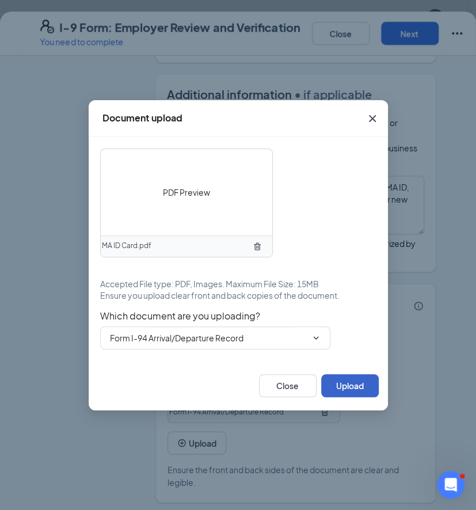
click at [367, 383] on button "Upload" at bounding box center [350, 385] width 58 height 23
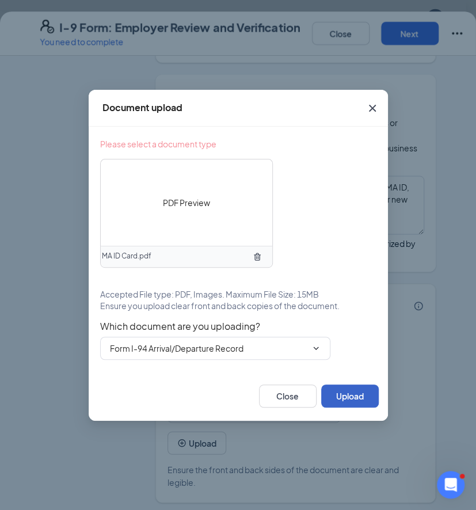
click at [345, 402] on button "Upload" at bounding box center [350, 396] width 58 height 23
click at [294, 357] on span "Form I-94 Arrival/Departure Record" at bounding box center [215, 348] width 230 height 23
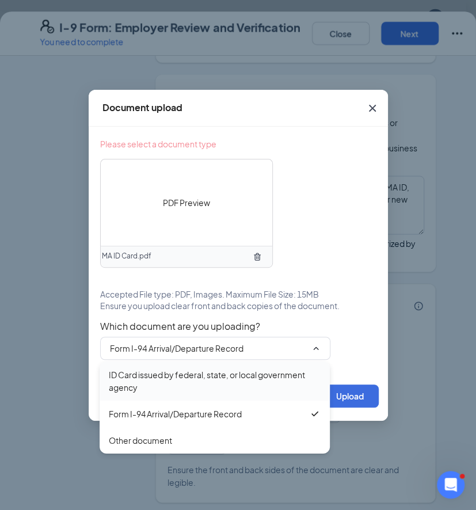
click at [265, 378] on div "ID Card issued by federal, state, or local government agency" at bounding box center [215, 381] width 212 height 25
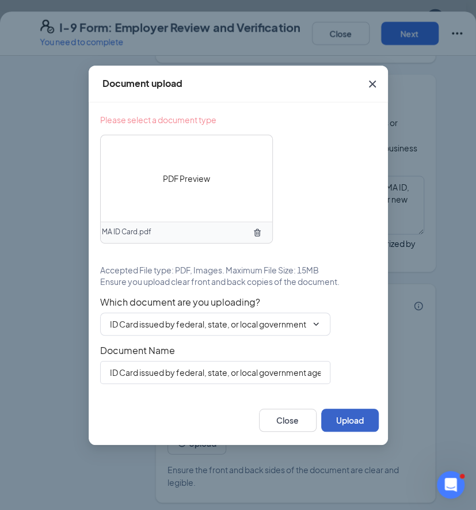
click at [342, 420] on button "Upload" at bounding box center [350, 420] width 58 height 23
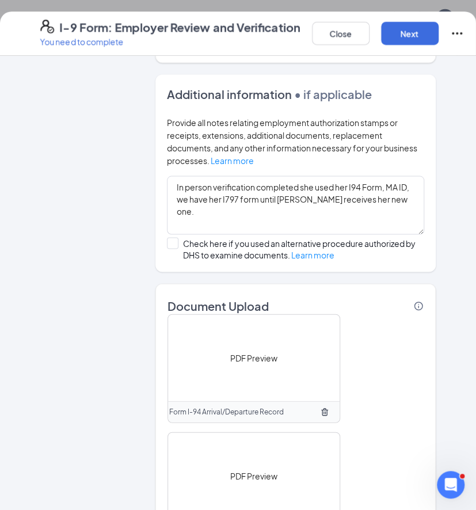
scroll to position [789, 0]
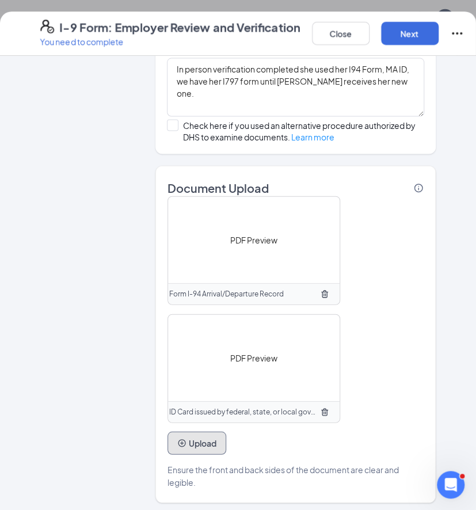
click at [208, 443] on button "Upload" at bounding box center [197, 443] width 59 height 23
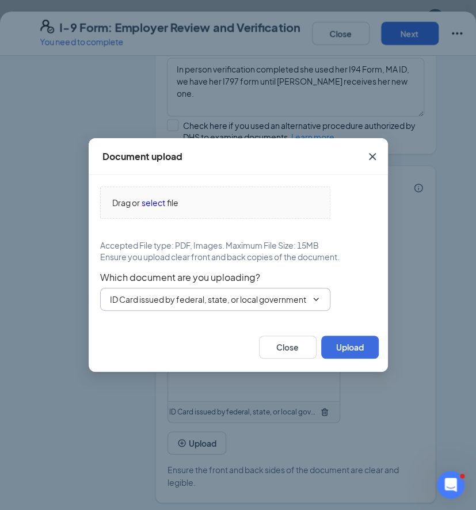
click at [210, 302] on input "ID Card issued by federal, state, or local government agency" at bounding box center [208, 299] width 197 height 13
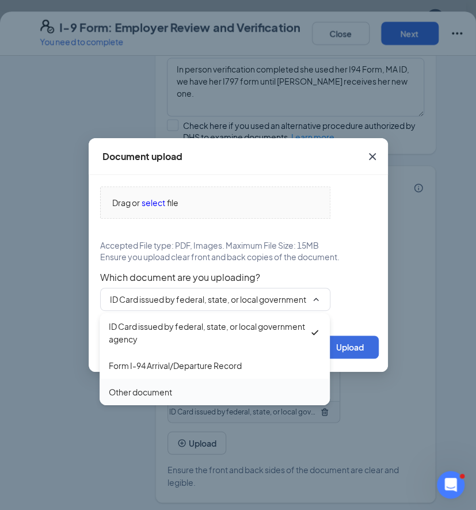
click at [183, 392] on div "Other document" at bounding box center [215, 392] width 212 height 13
type input "Other document"
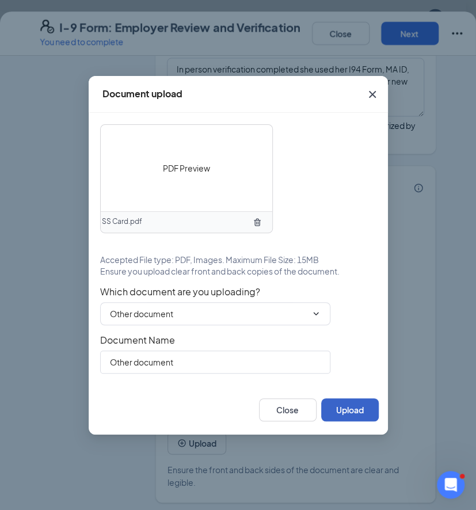
click at [364, 405] on button "Upload" at bounding box center [350, 409] width 58 height 23
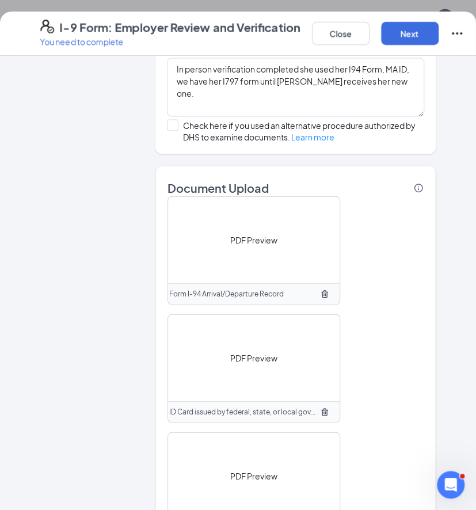
scroll to position [907, 0]
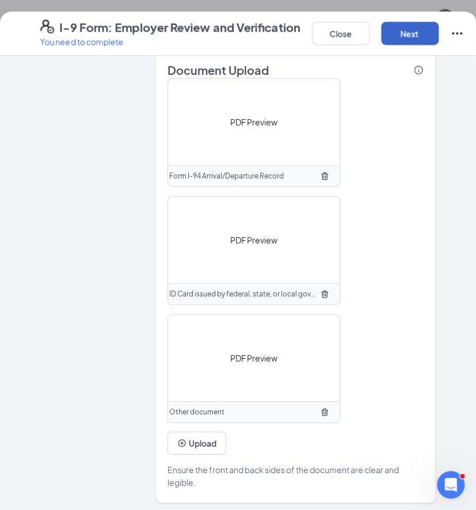
click at [408, 37] on button "Next" at bounding box center [410, 33] width 58 height 23
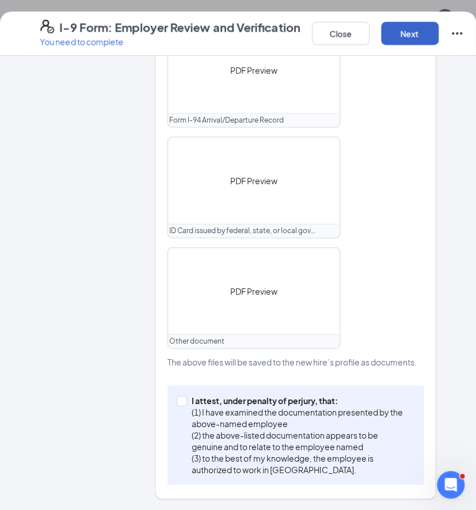
scroll to position [706, 0]
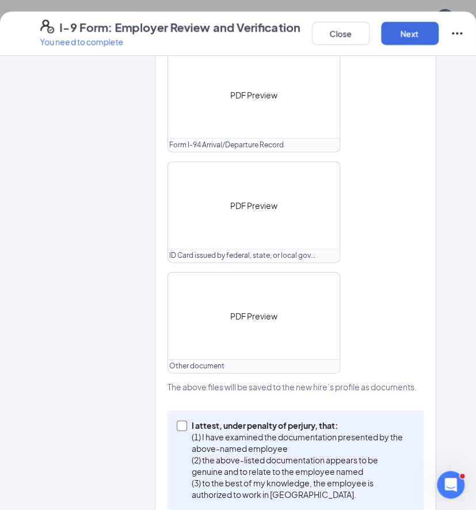
click at [177, 420] on span at bounding box center [182, 425] width 10 height 10
click at [177, 420] on input "I attest, under penalty of [PERSON_NAME], that: (1) I have examined the documen…" at bounding box center [181, 424] width 8 height 8
checkbox input "true"
click at [416, 29] on button "Next" at bounding box center [410, 33] width 58 height 23
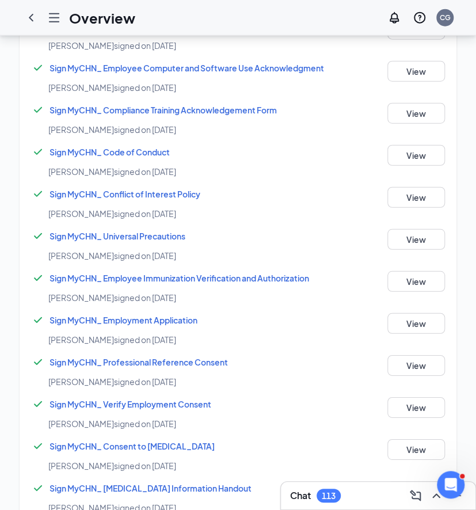
scroll to position [370, 0]
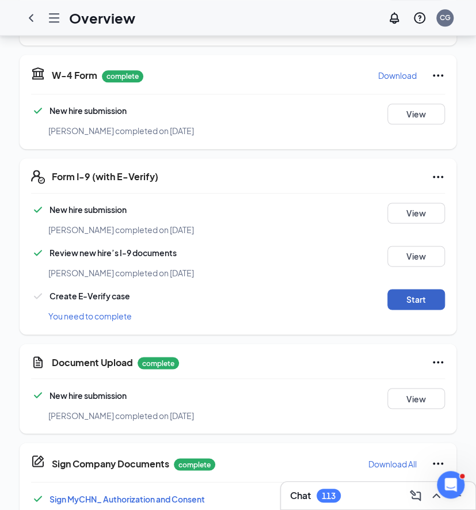
click at [410, 301] on button "Start" at bounding box center [417, 299] width 58 height 21
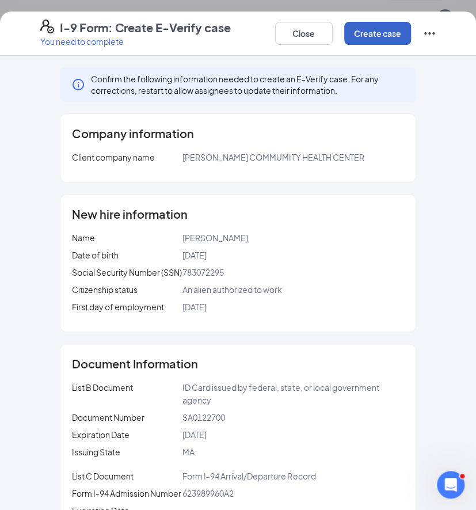
click at [379, 26] on button "Create case" at bounding box center [377, 33] width 67 height 23
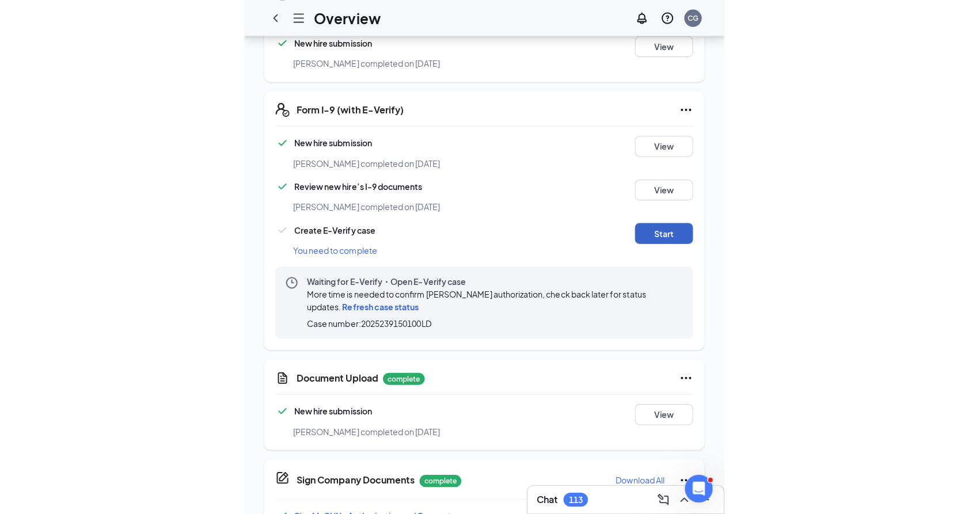
scroll to position [434, 0]
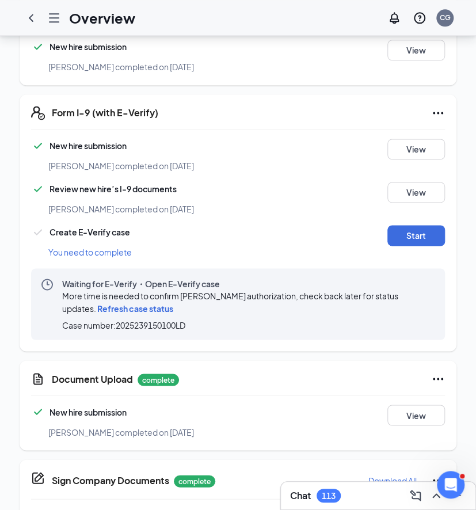
click at [163, 309] on span "Refresh case status" at bounding box center [135, 308] width 76 height 10
click at [156, 309] on span "Refresh case status" at bounding box center [135, 308] width 76 height 10
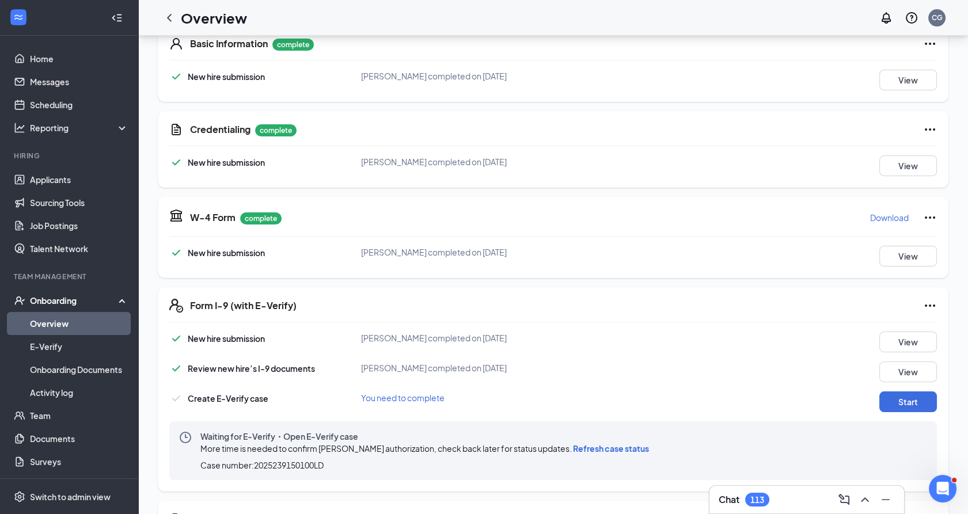
scroll to position [192, 0]
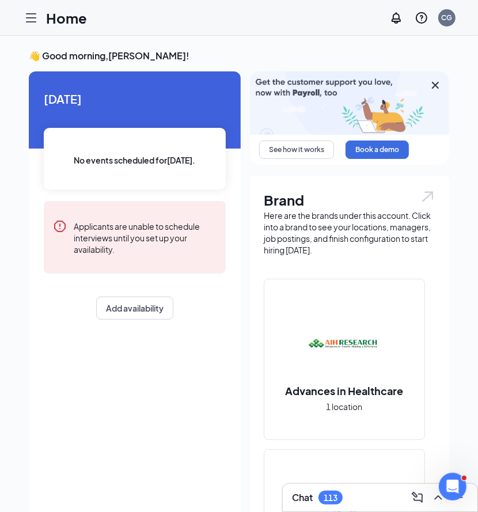
click at [28, 20] on icon "Hamburger" at bounding box center [31, 18] width 14 height 14
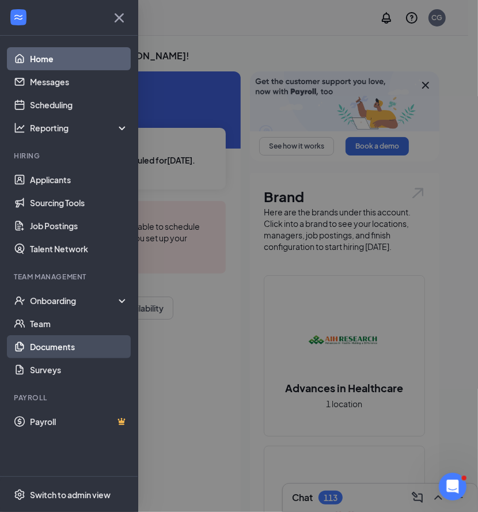
click at [66, 351] on link "Documents" at bounding box center [79, 346] width 98 height 23
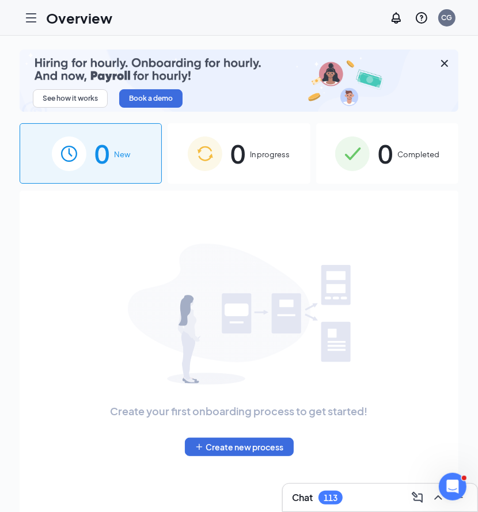
click at [249, 169] on div "0 In progress" at bounding box center [239, 153] width 142 height 60
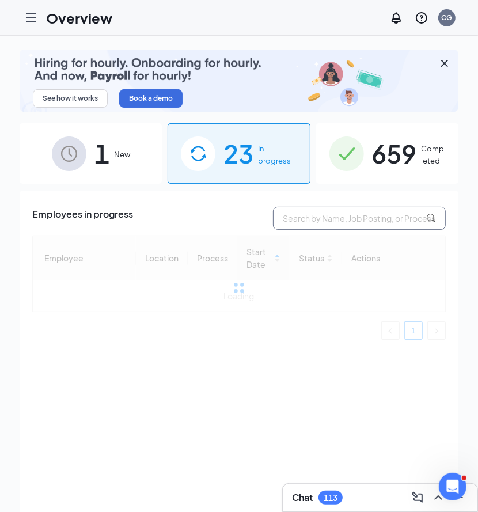
click at [298, 221] on input "text" at bounding box center [359, 218] width 173 height 23
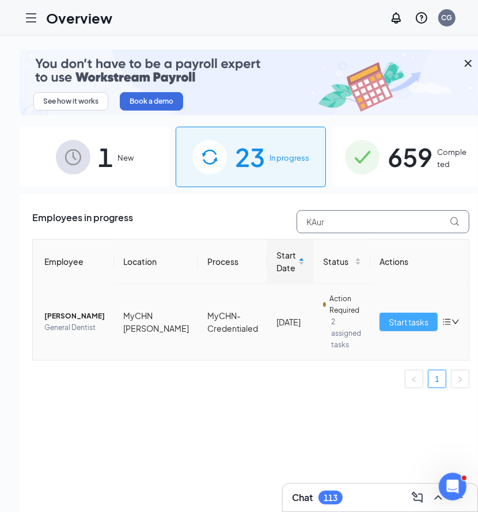
type input "KAur"
click at [389, 316] on span "Start tasks" at bounding box center [409, 322] width 40 height 13
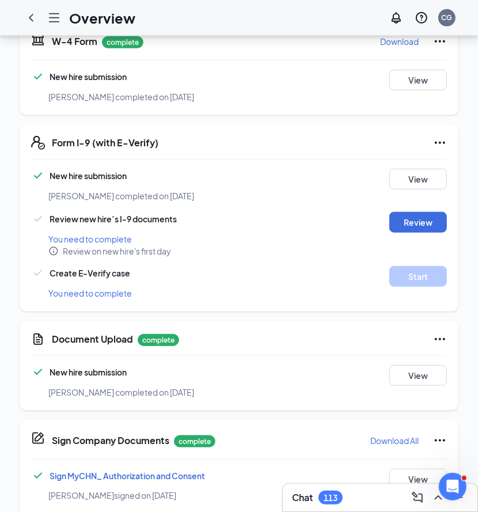
scroll to position [383, 0]
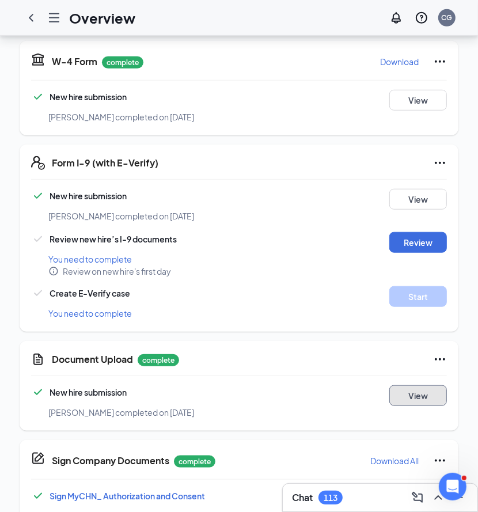
click at [420, 392] on button "View" at bounding box center [418, 395] width 58 height 21
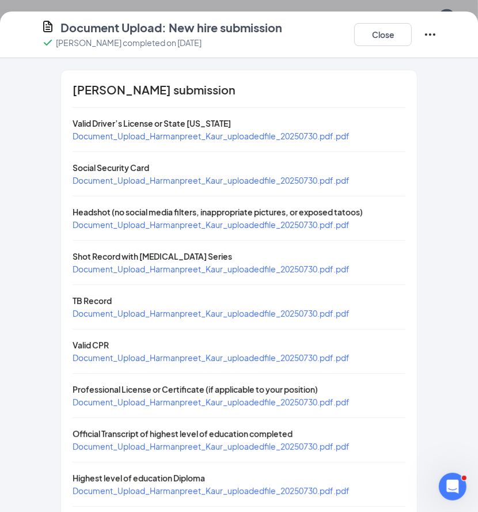
click at [96, 136] on span "Document_Upload_Harmanpreet_Kaur_uploadedfile_20250730.pdf.pdf" at bounding box center [211, 136] width 277 height 10
